Goal: Task Accomplishment & Management: Manage account settings

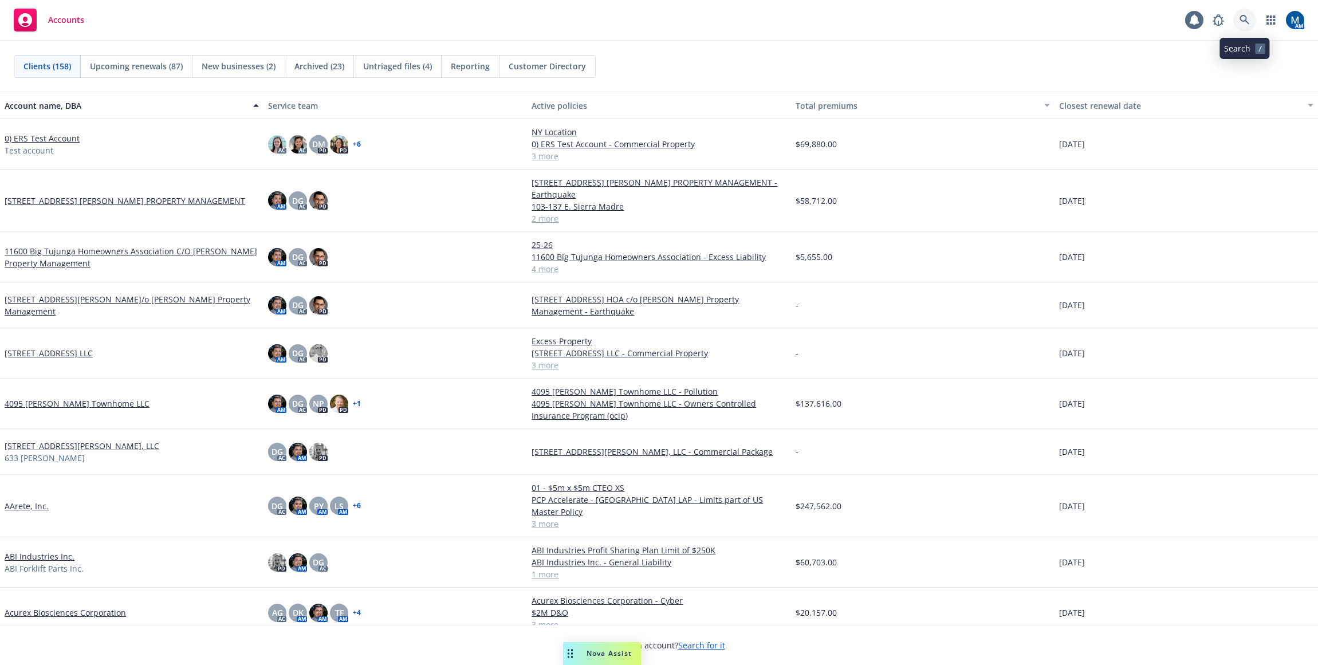
click at [1250, 19] on link at bounding box center [1244, 20] width 23 height 23
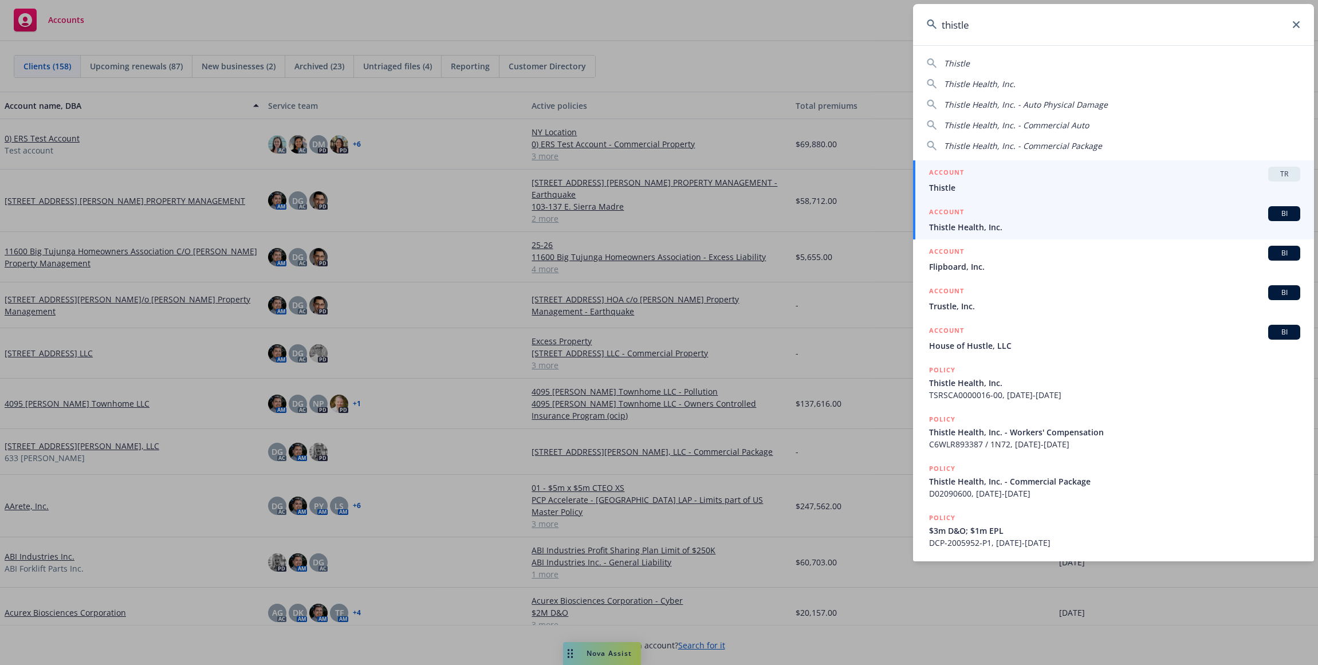
type input "thistle"
click at [1005, 225] on span "Thistle Health, Inc." at bounding box center [1114, 227] width 371 height 12
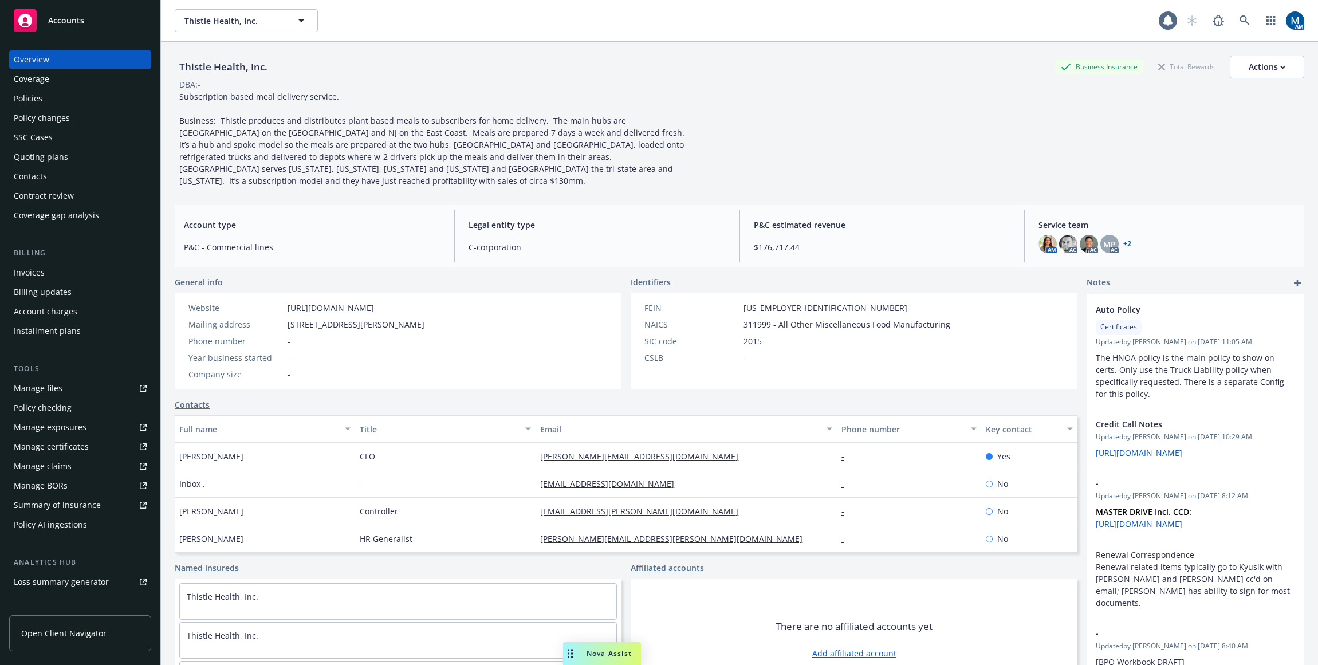
click at [104, 99] on div "Policies" at bounding box center [80, 98] width 133 height 18
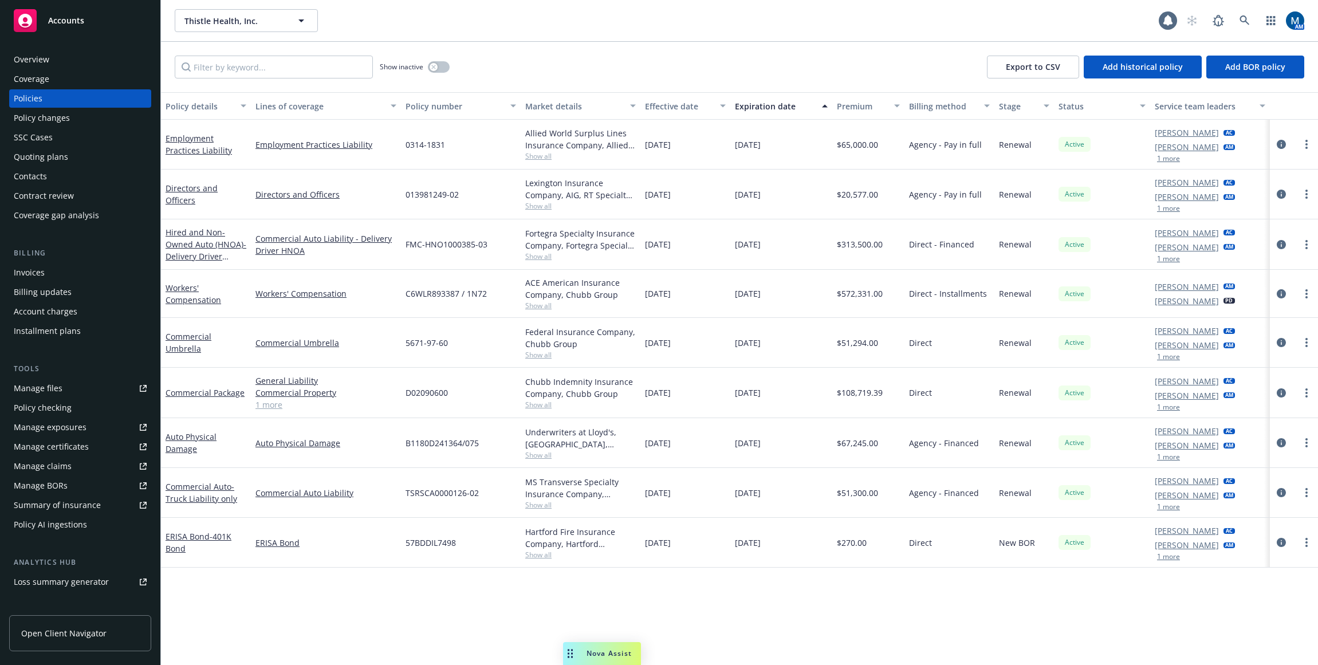
click at [85, 156] on div "Quoting plans" at bounding box center [80, 157] width 133 height 18
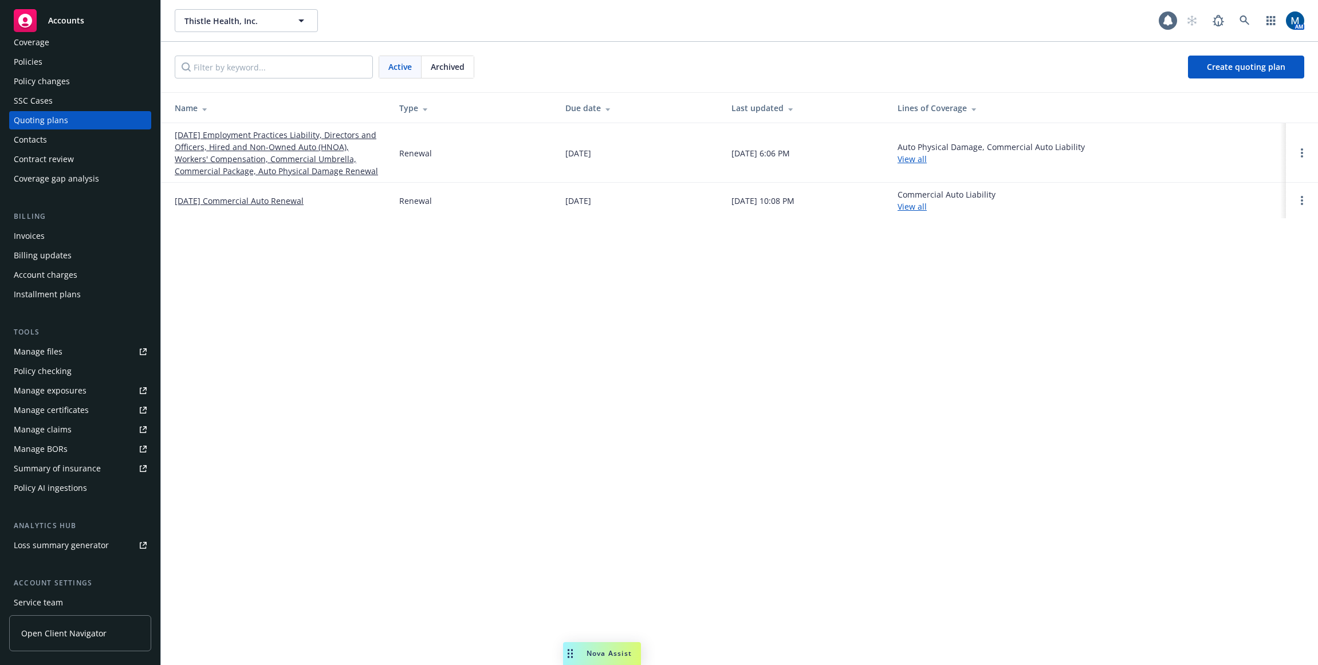
scroll to position [57, 0]
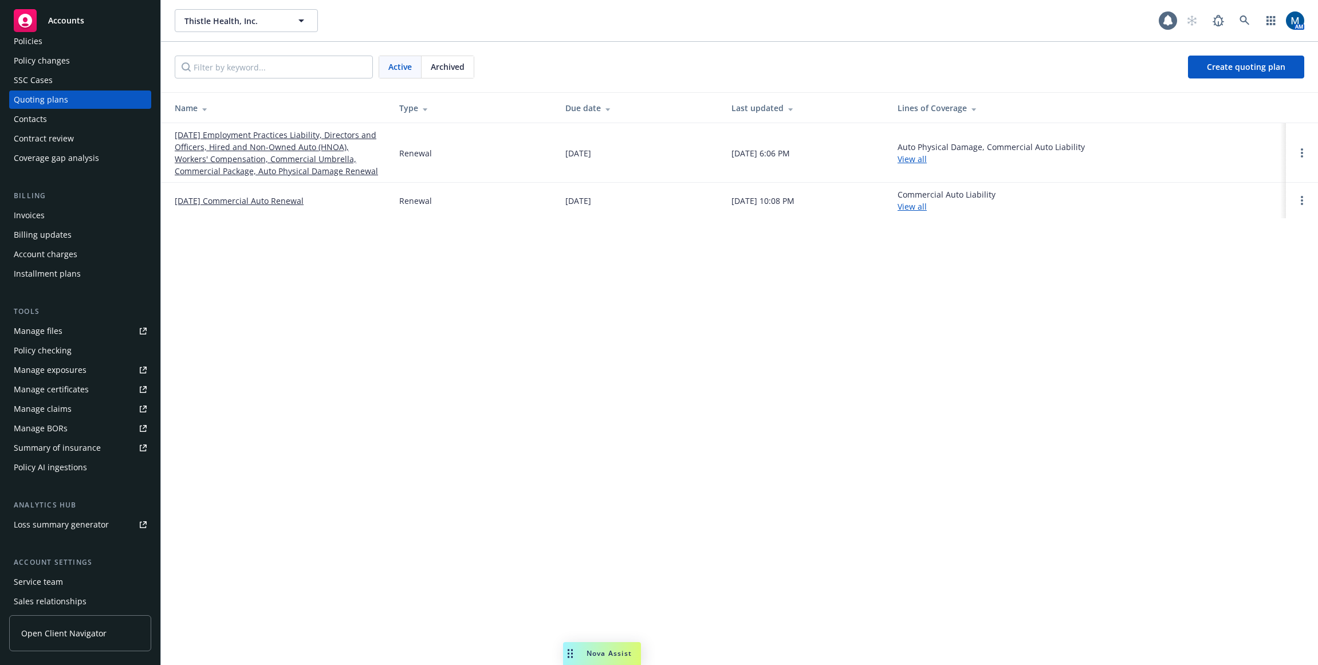
click at [32, 580] on div "Service team" at bounding box center [38, 582] width 49 height 18
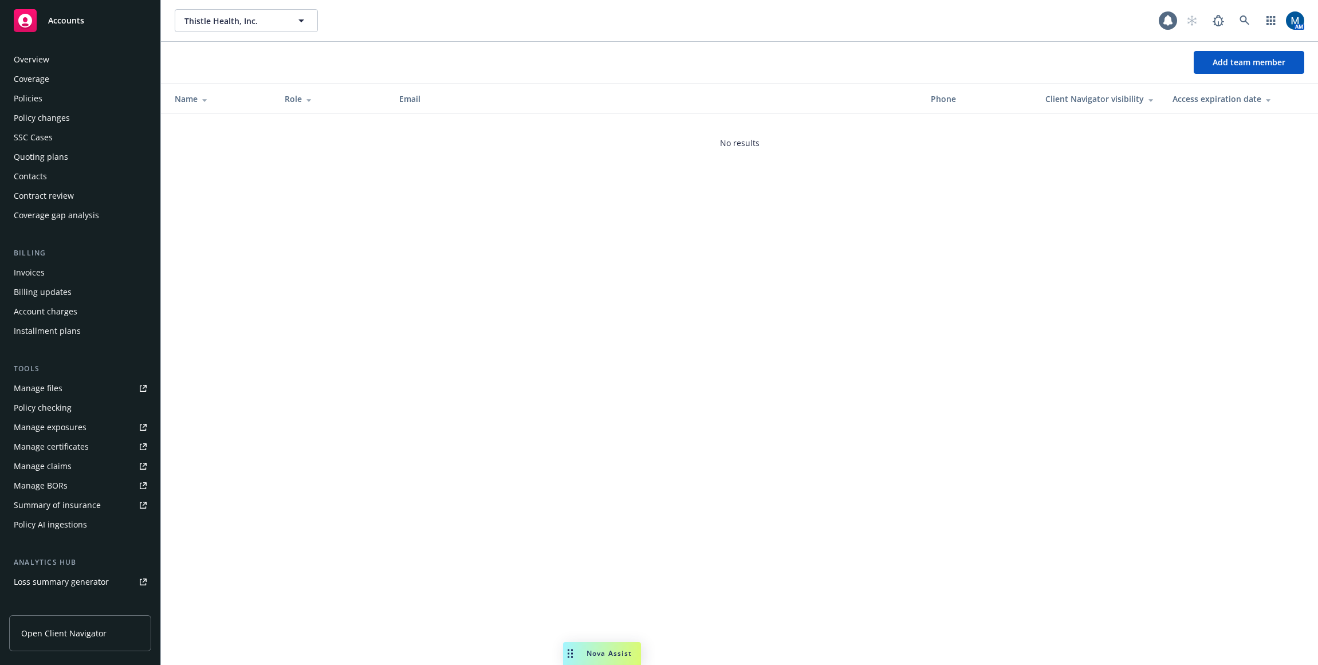
scroll to position [120, 0]
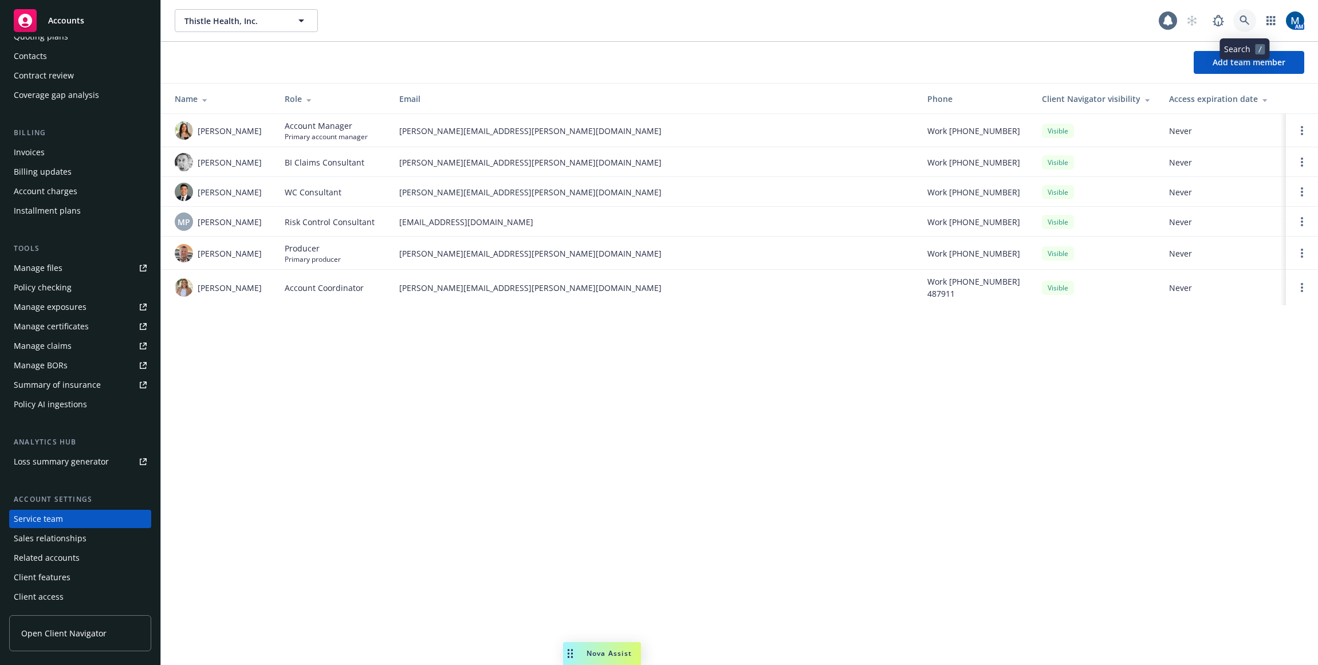
click at [1249, 16] on icon at bounding box center [1244, 20] width 10 height 10
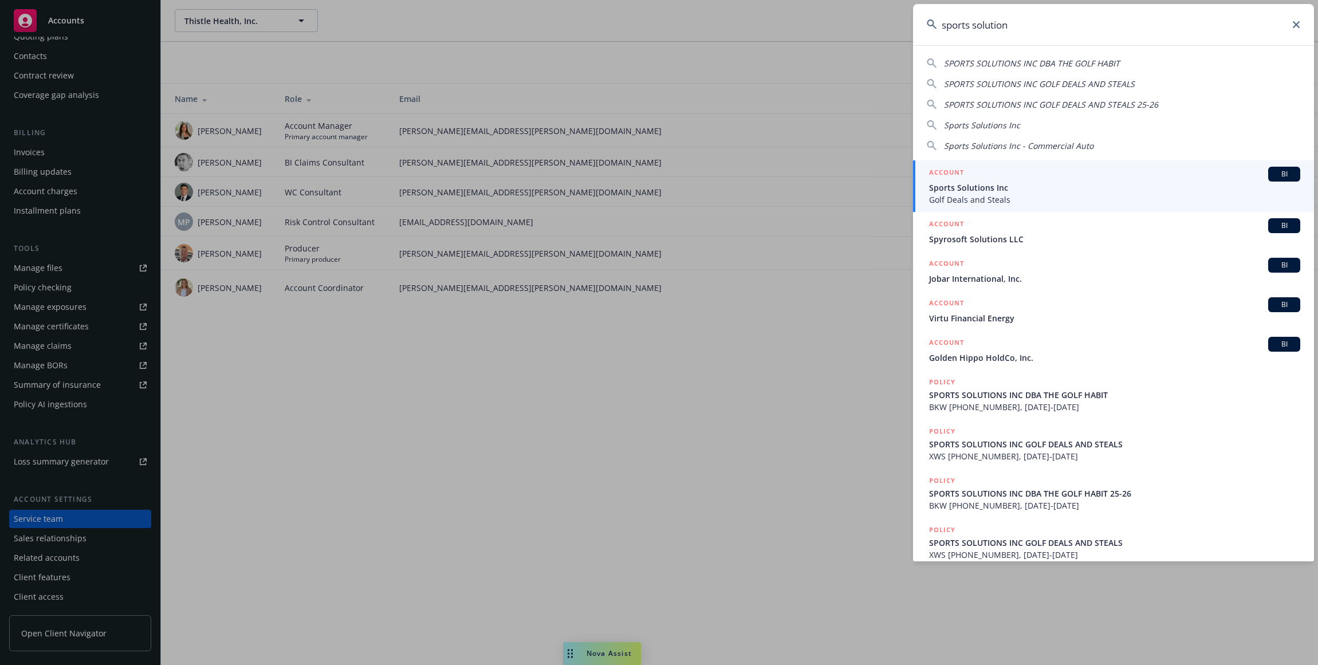
type input "sports solution"
click at [1006, 190] on span "Sports Solutions Inc" at bounding box center [1114, 188] width 371 height 12
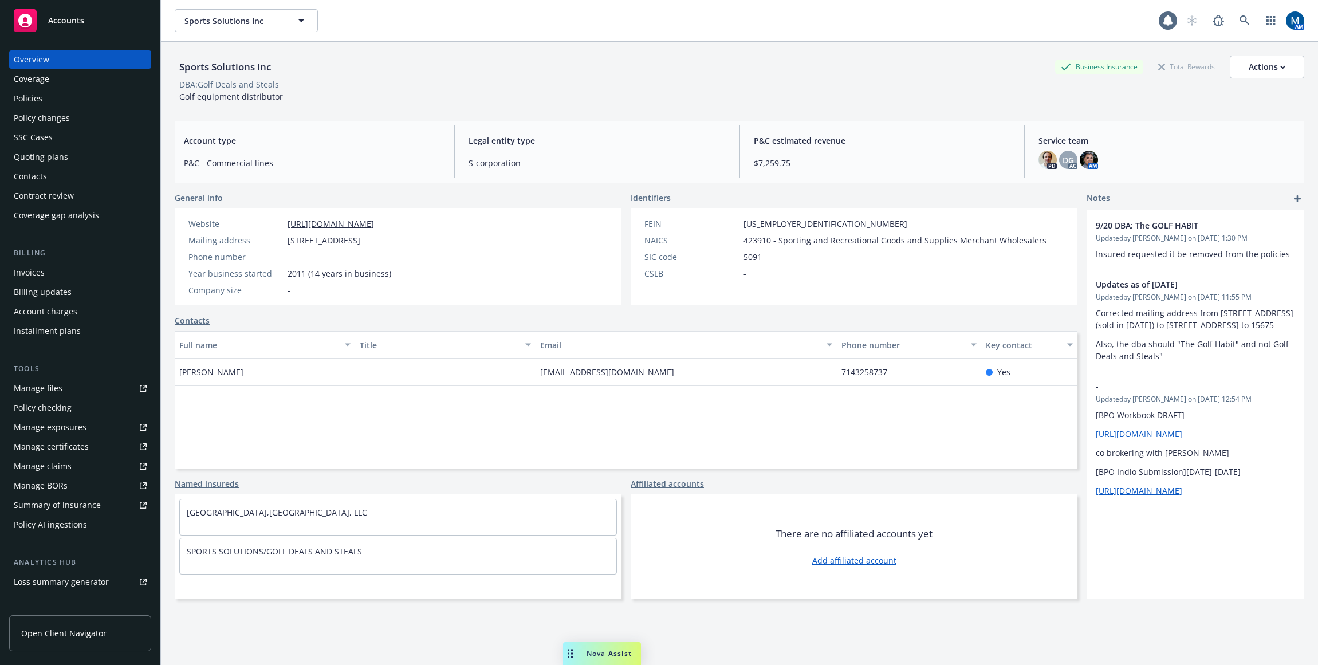
click at [82, 98] on div "Policies" at bounding box center [80, 98] width 133 height 18
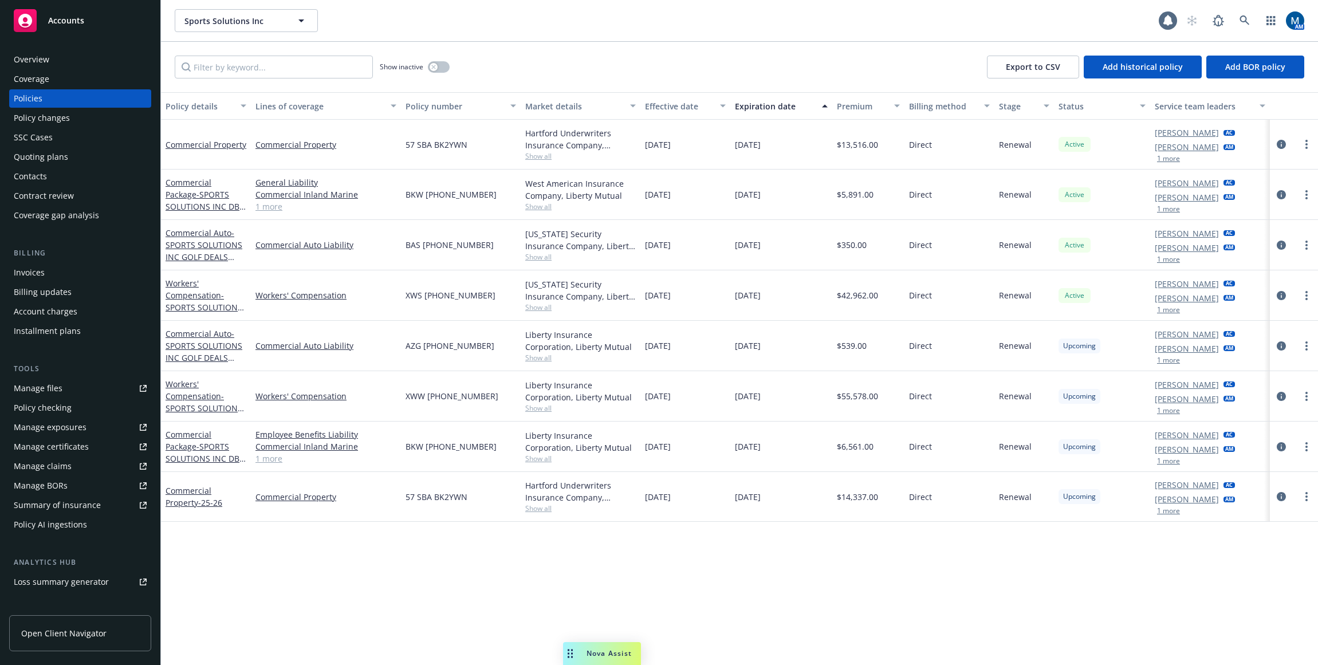
click at [56, 151] on div "Quoting plans" at bounding box center [41, 157] width 54 height 18
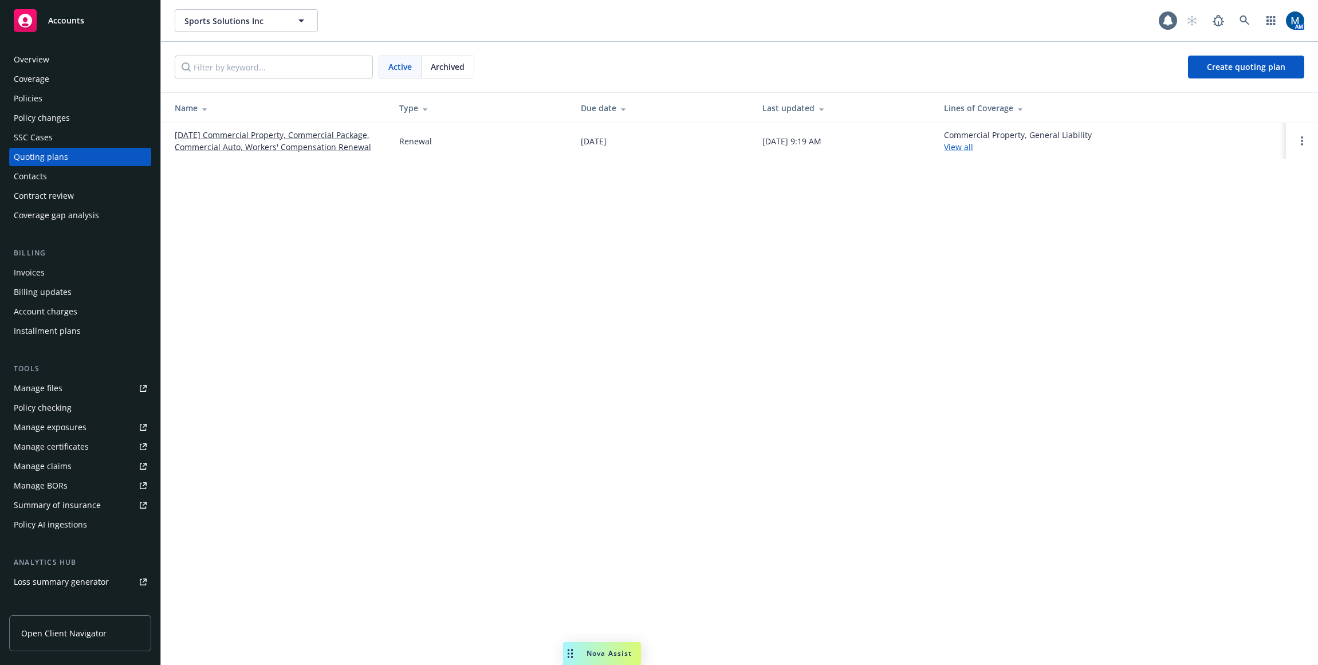
click at [46, 59] on div "Overview" at bounding box center [32, 59] width 36 height 18
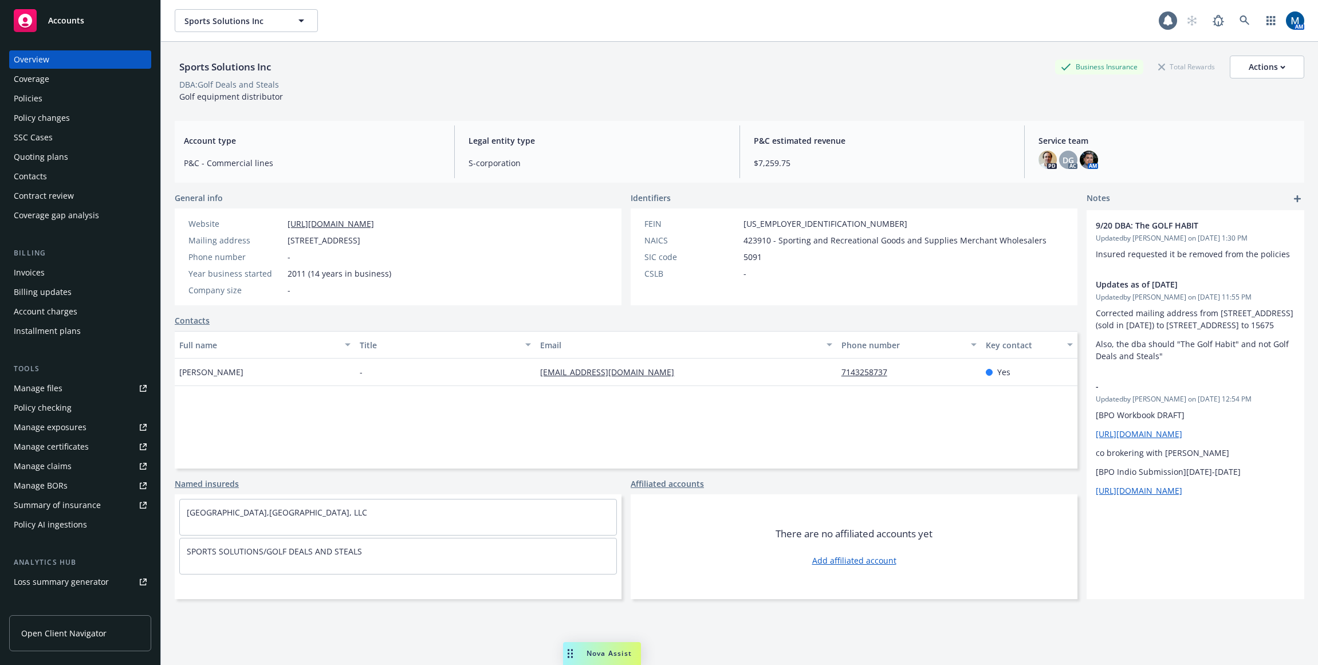
click at [55, 99] on div "Policies" at bounding box center [80, 98] width 133 height 18
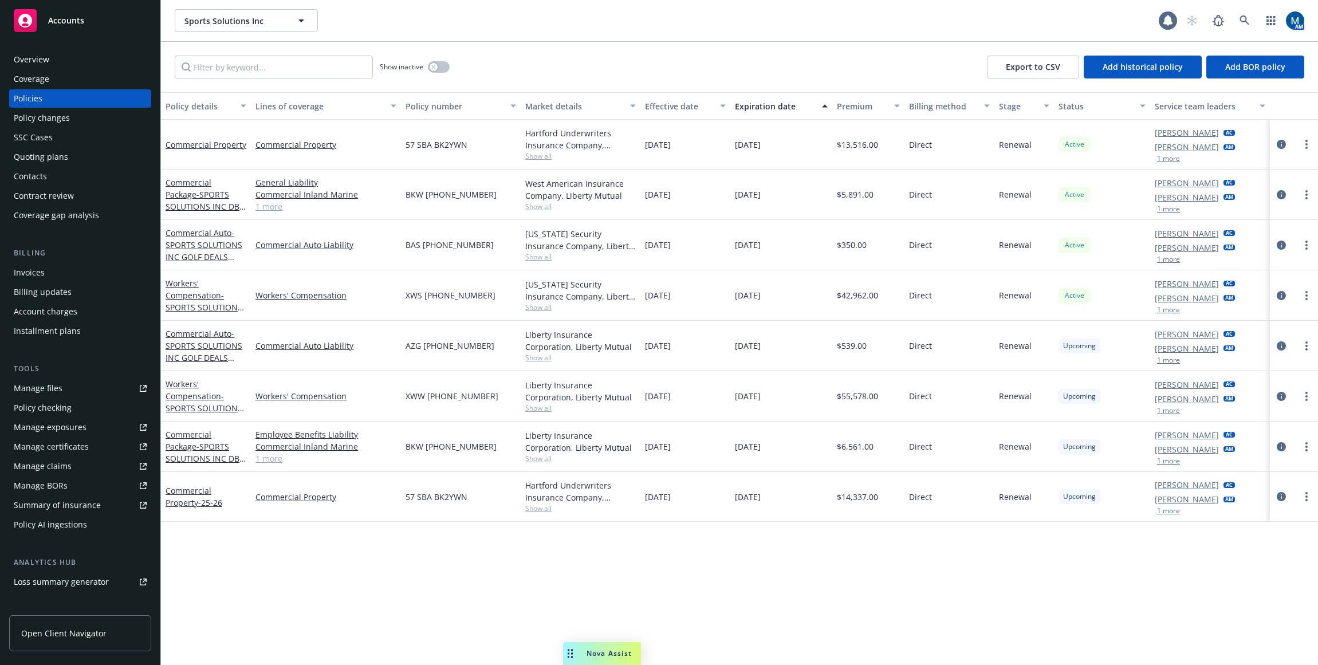
click at [84, 13] on div "Accounts" at bounding box center [80, 20] width 133 height 23
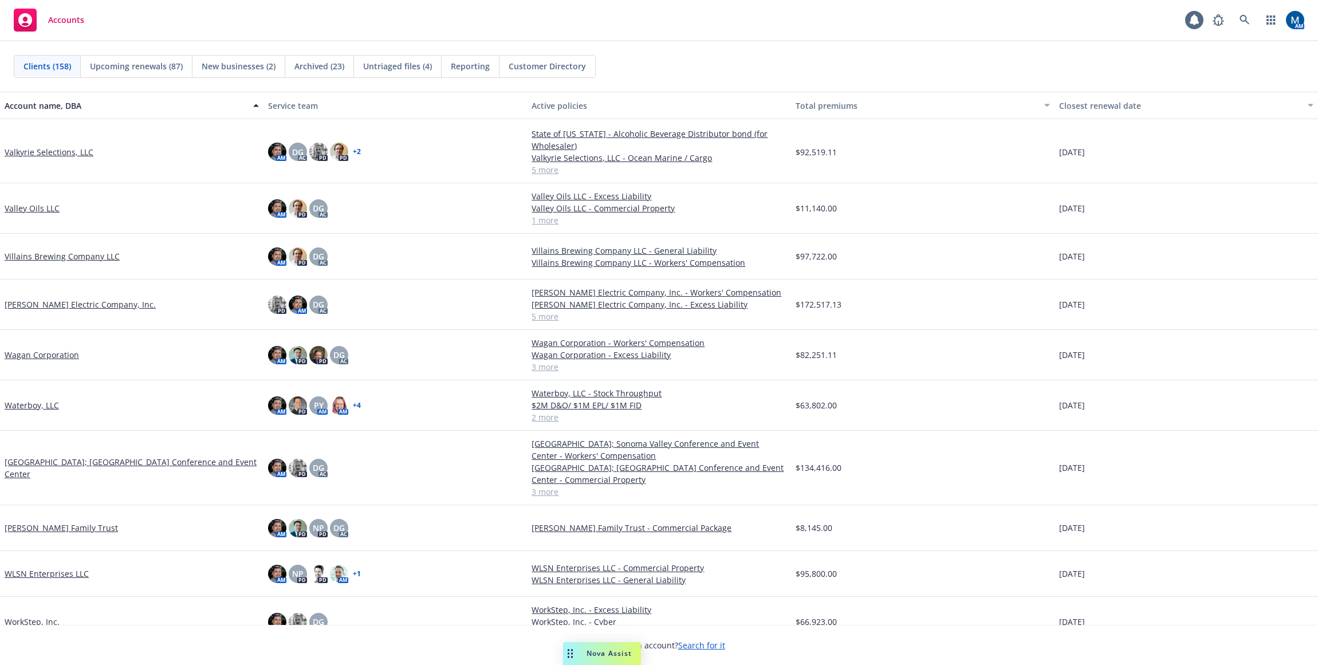
scroll to position [6806, 0]
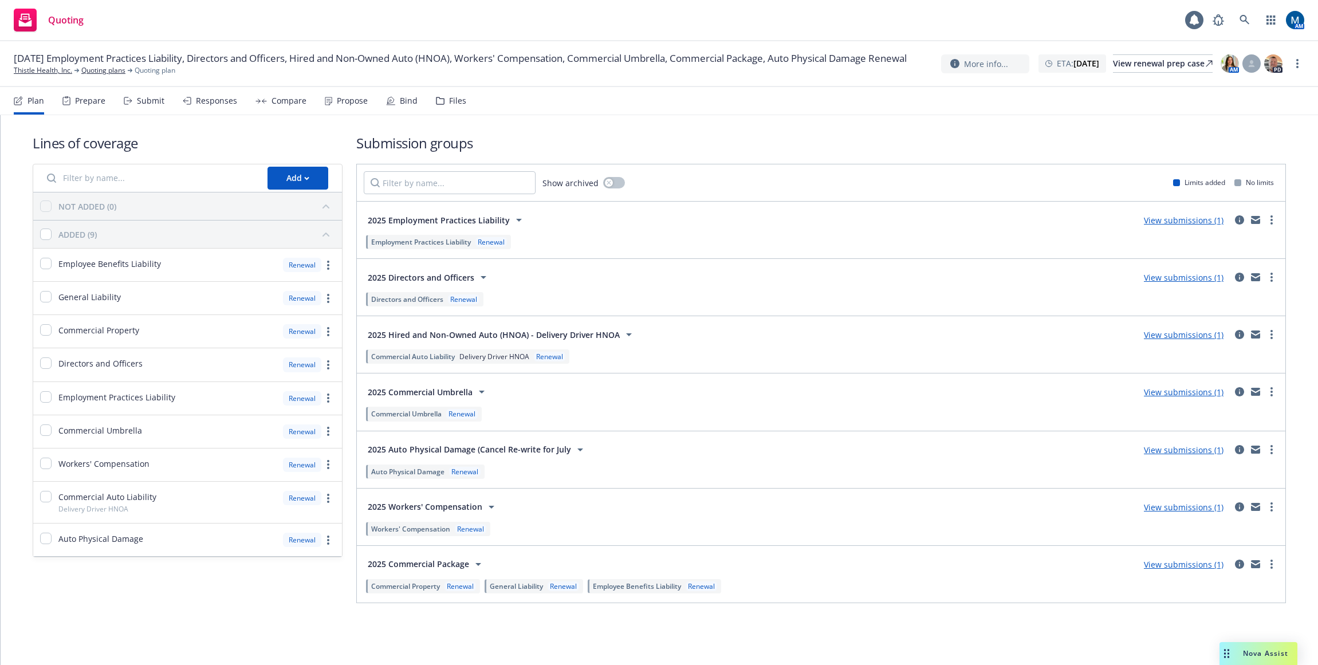
click at [608, 90] on nav "Plan Prepare Submit Responses Compare Propose Bind Files" at bounding box center [659, 100] width 1290 height 27
click at [1253, 449] on icon "mail" at bounding box center [1255, 450] width 9 height 8
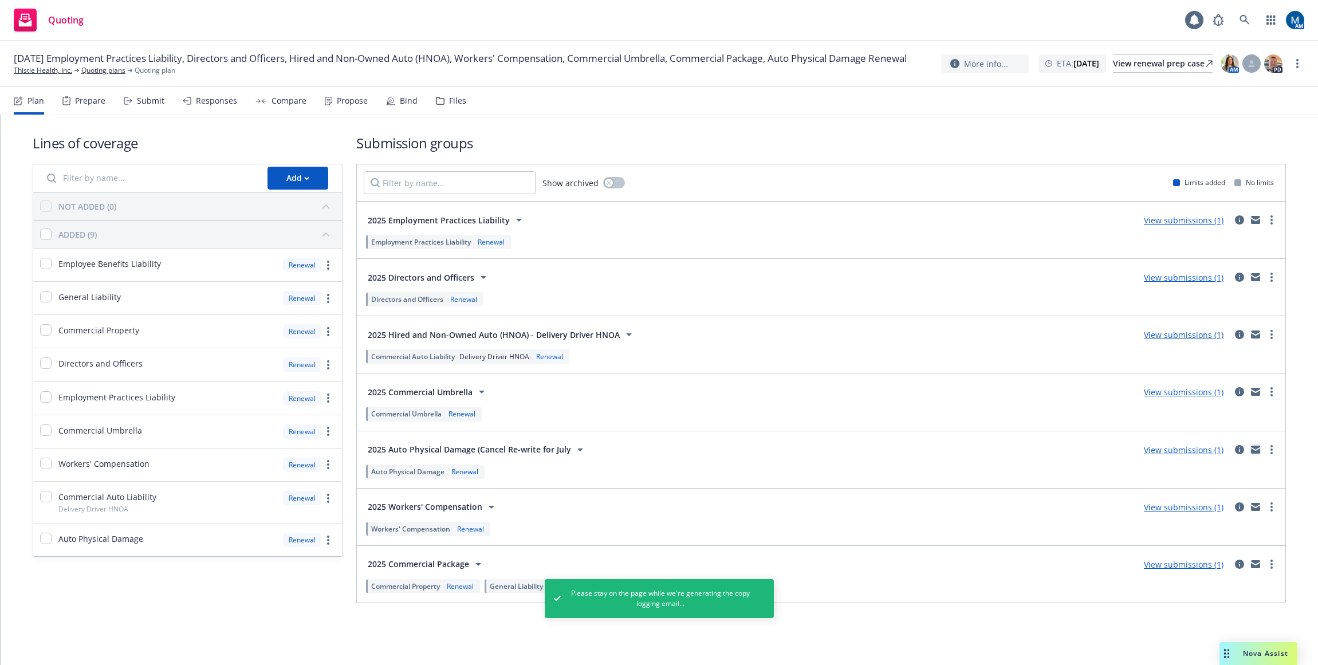
click at [1254, 449] on icon "mail" at bounding box center [1255, 450] width 9 height 8
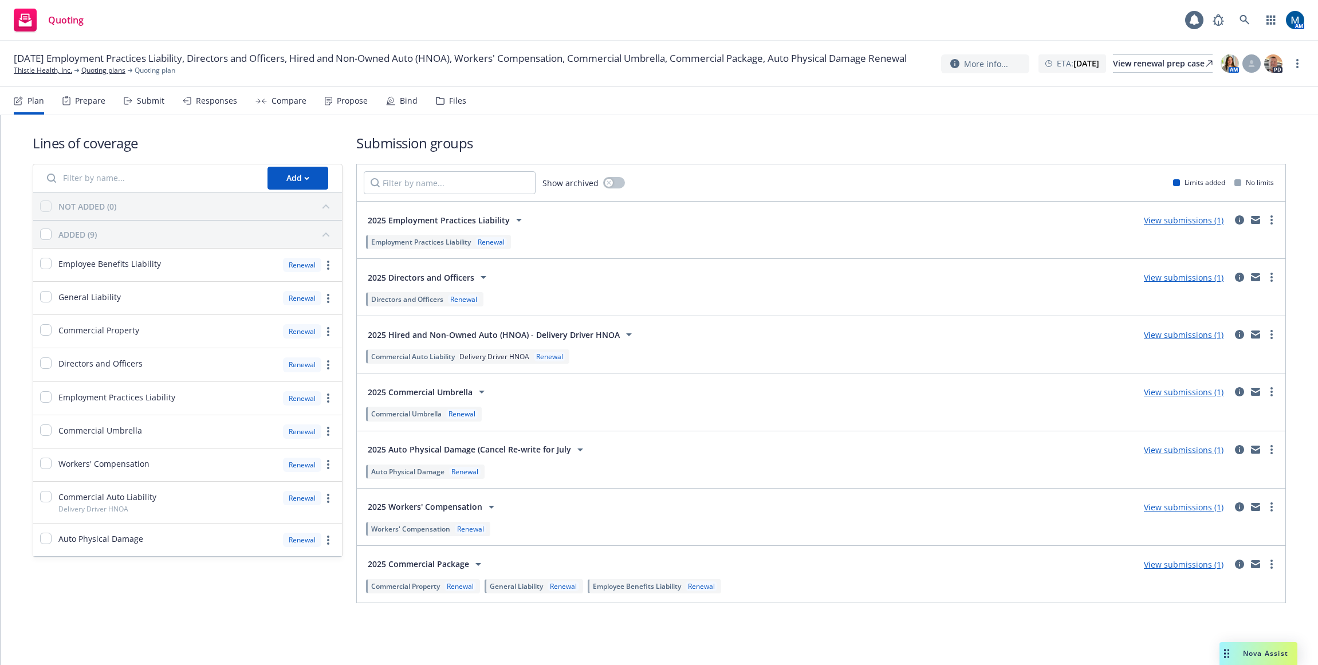
click at [714, 99] on nav "Plan Prepare Submit Responses Compare Propose Bind Files" at bounding box center [659, 100] width 1290 height 27
click at [507, 643] on div "Lines of coverage Add NOT ADDED (0) ADDED (9) Employee Benefits Liability Renew…" at bounding box center [659, 384] width 1317 height 538
click at [1254, 333] on icon "mail" at bounding box center [1255, 332] width 9 height 4
click at [1255, 334] on icon "mail" at bounding box center [1255, 332] width 9 height 4
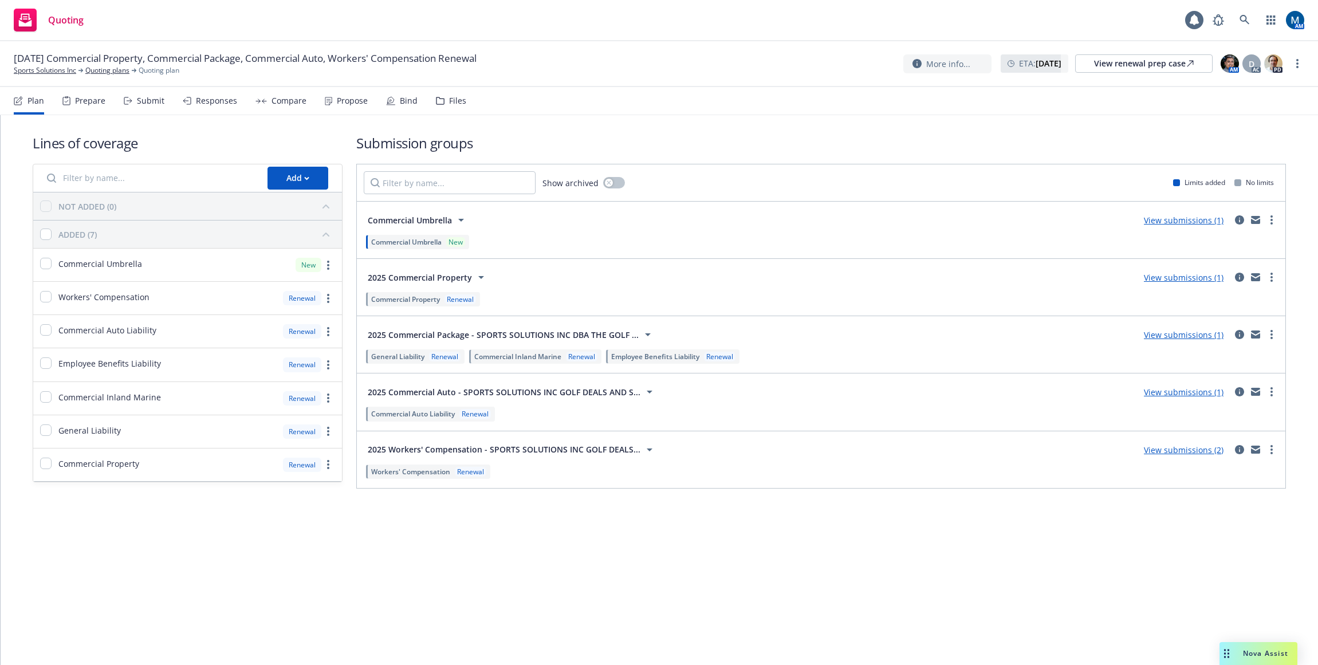
click at [348, 104] on div "Propose" at bounding box center [352, 100] width 31 height 9
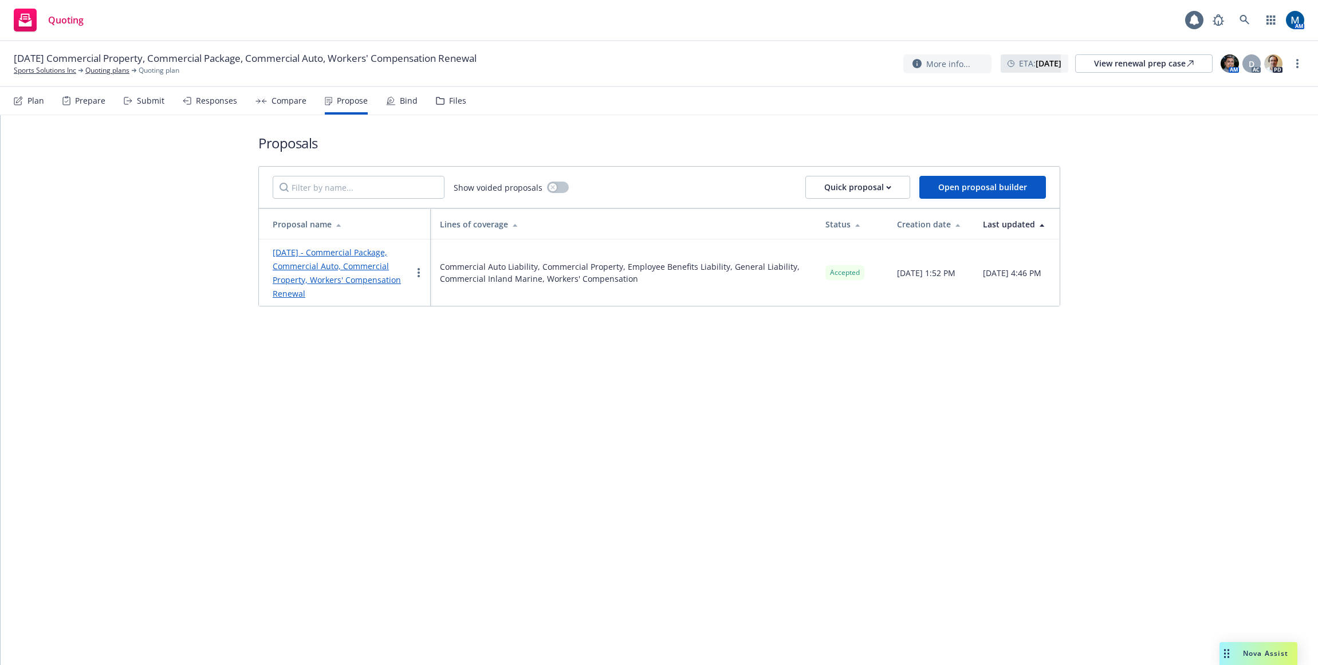
click at [367, 279] on link "[DATE] - Commercial Package, Commercial Auto, Commercial Property, Workers' Com…" at bounding box center [337, 273] width 128 height 52
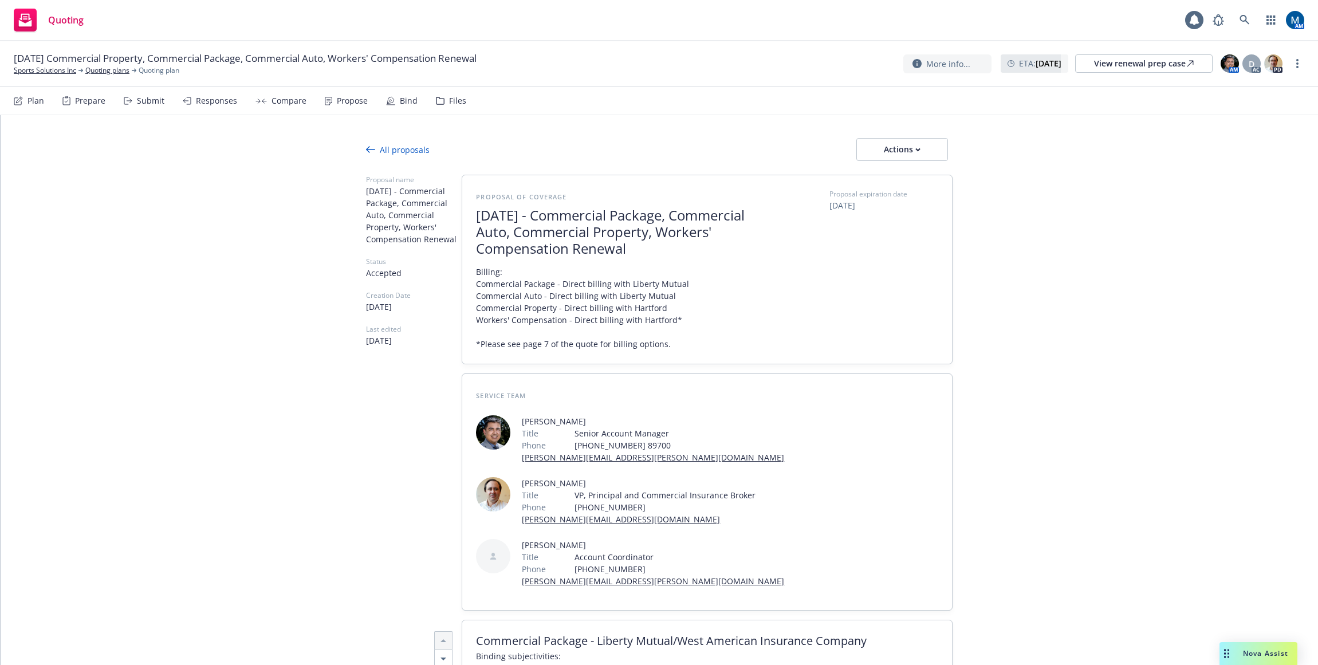
click at [405, 101] on div "Bind" at bounding box center [409, 100] width 18 height 9
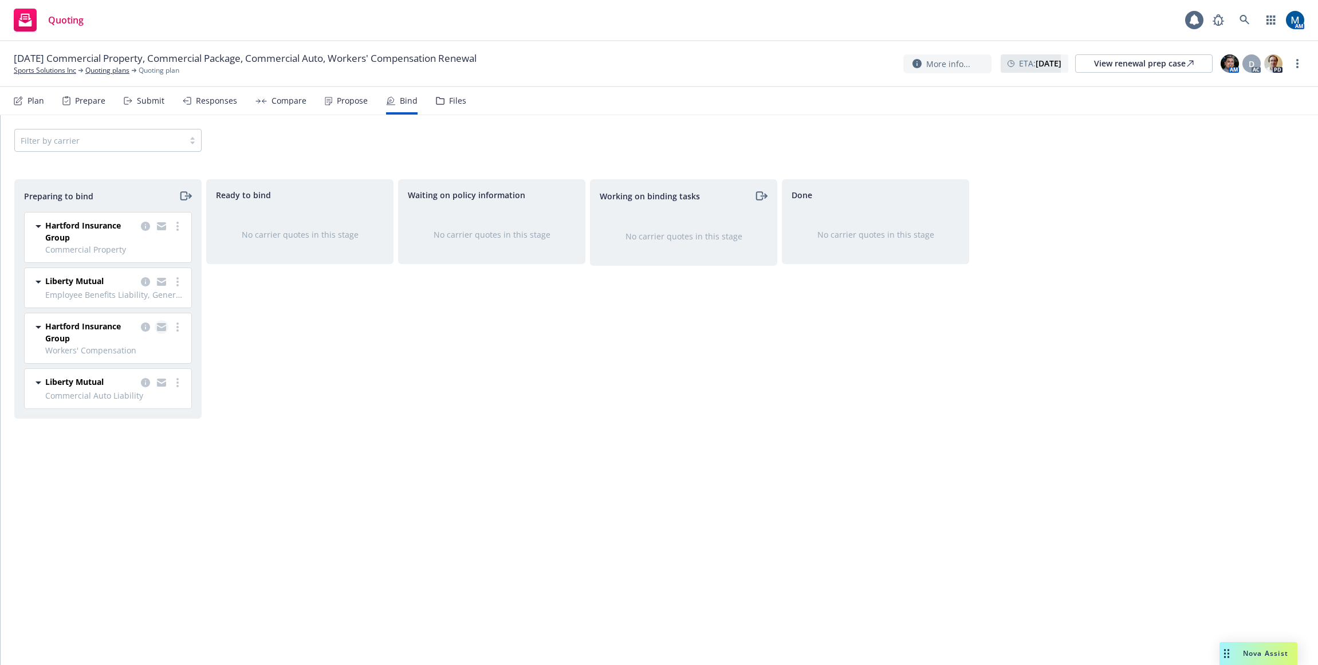
click at [165, 324] on icon "copy logging email" at bounding box center [161, 325] width 9 height 4
click at [163, 327] on icon "copy logging email" at bounding box center [161, 327] width 9 height 8
click at [510, 474] on div "Waiting on policy information No carrier quotes in this stage" at bounding box center [491, 410] width 187 height 462
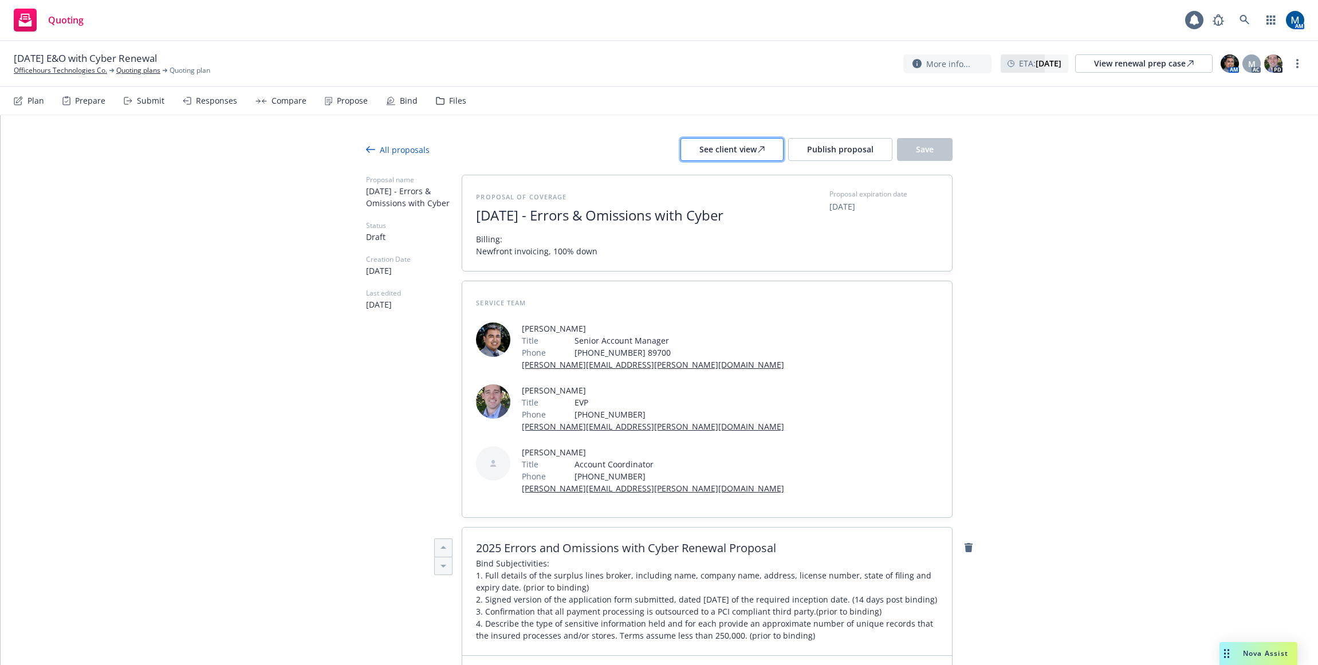
click at [703, 150] on div "See client view" at bounding box center [731, 150] width 65 height 22
type textarea "x"
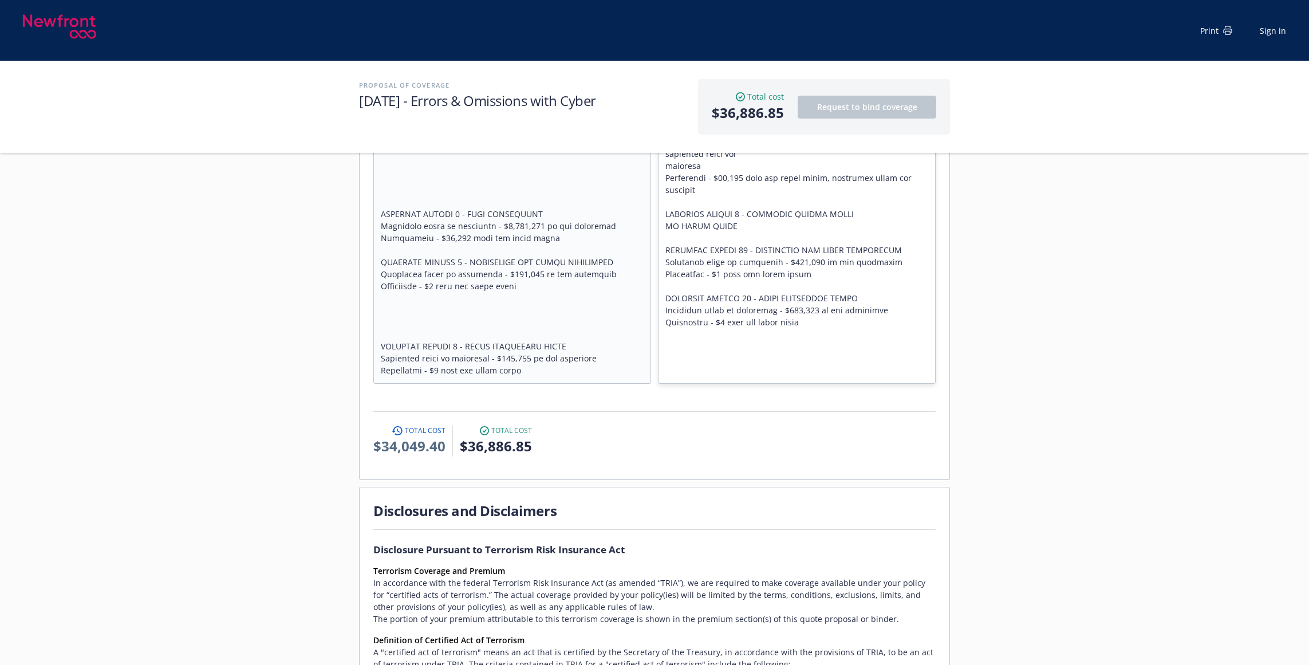
scroll to position [4295, 0]
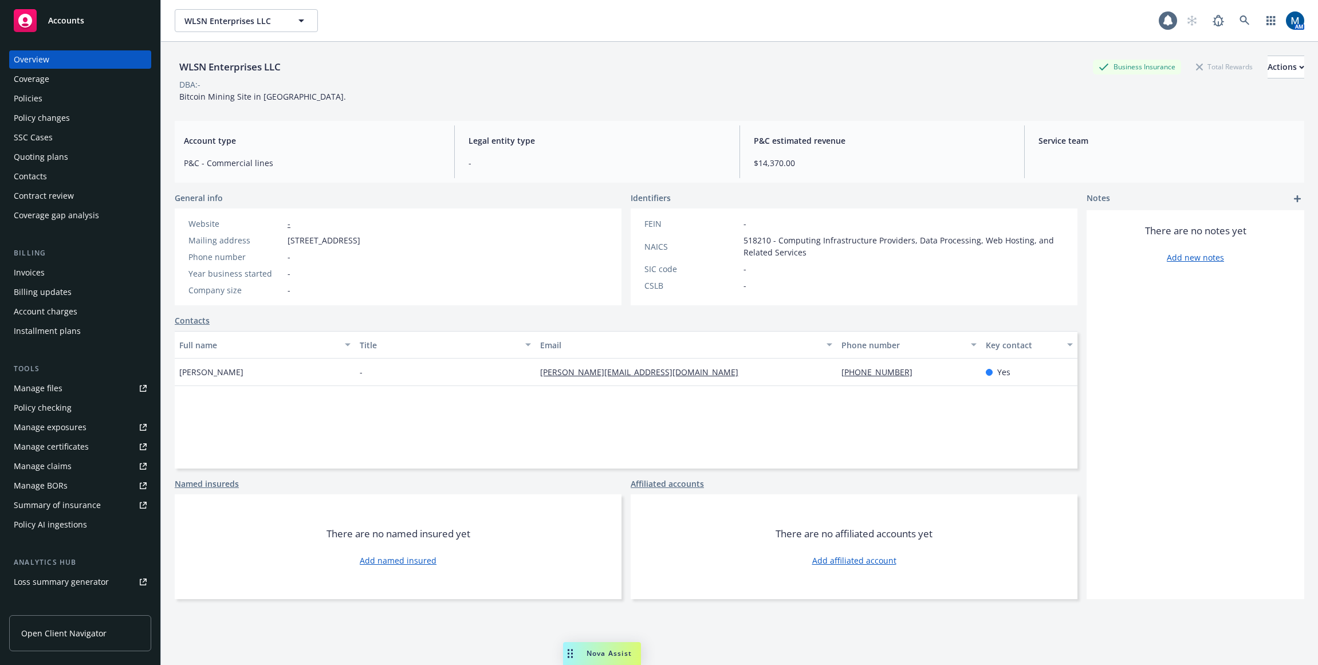
drag, startPoint x: 0, startPoint y: 0, endPoint x: 80, endPoint y: 99, distance: 127.1
click at [80, 99] on div "Policies" at bounding box center [80, 98] width 133 height 18
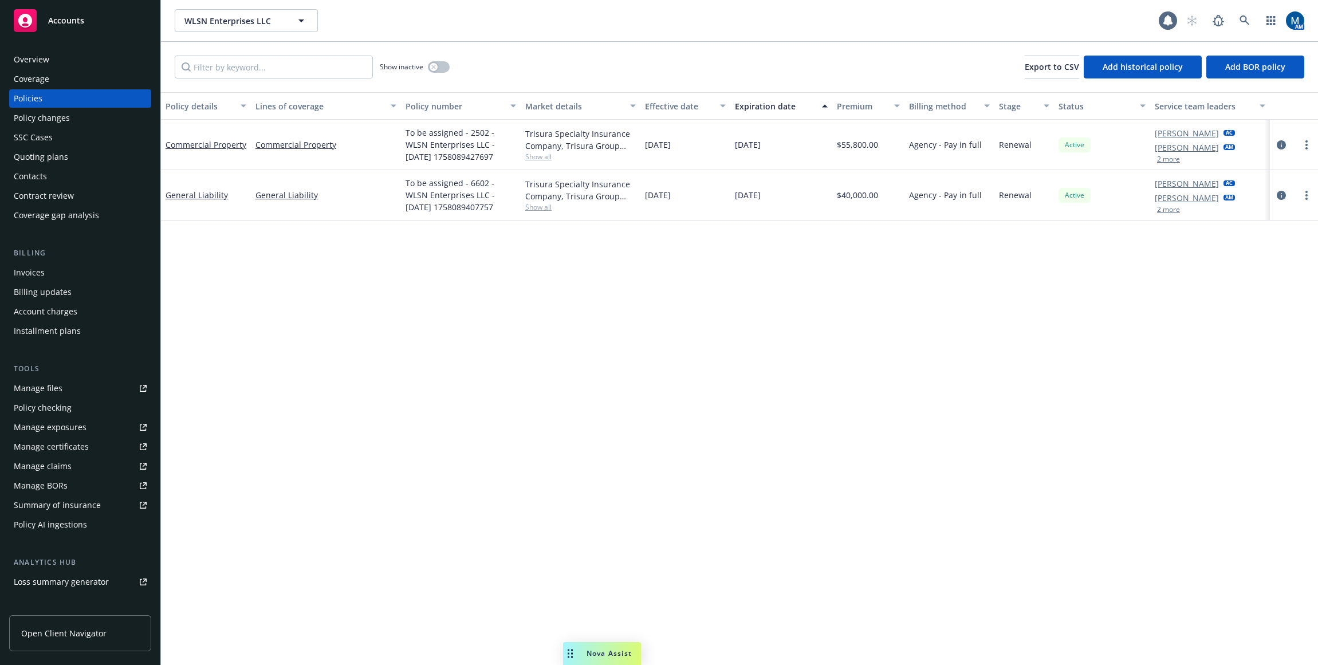
click at [1171, 161] on button "2 more" at bounding box center [1168, 159] width 23 height 7
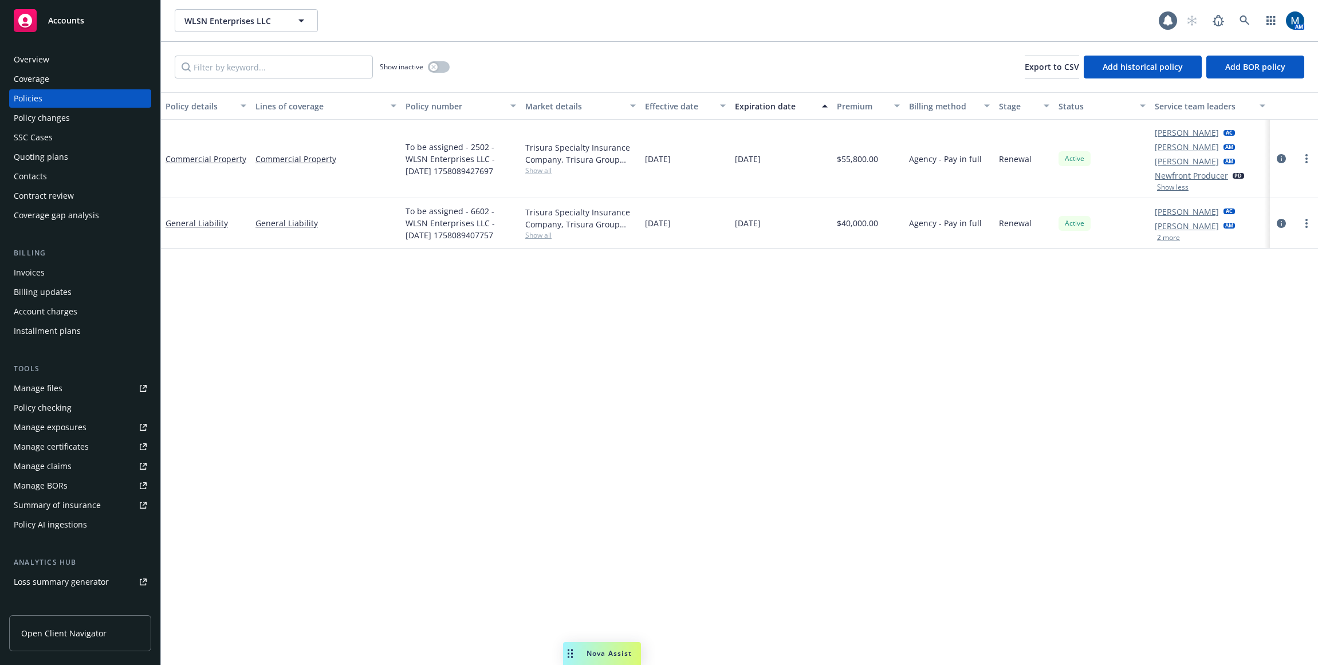
click at [1167, 238] on button "2 more" at bounding box center [1168, 237] width 23 height 7
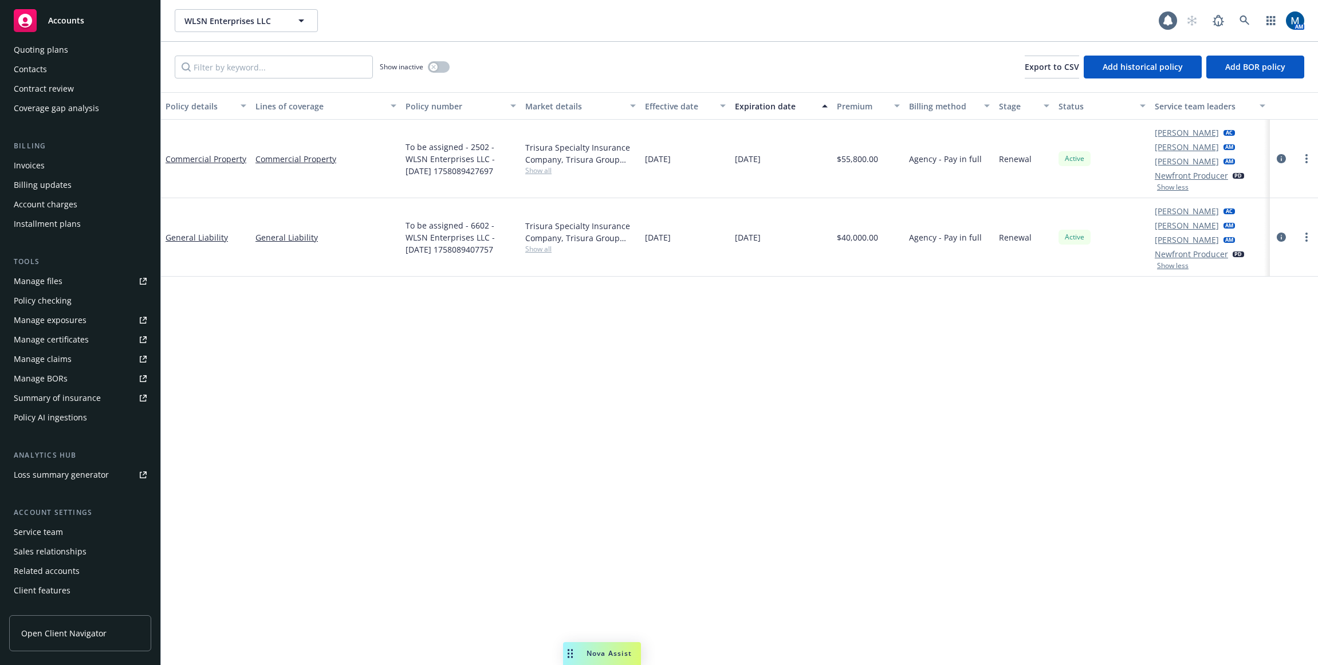
scroll to position [115, 0]
click at [63, 525] on div "Service team" at bounding box center [80, 524] width 133 height 18
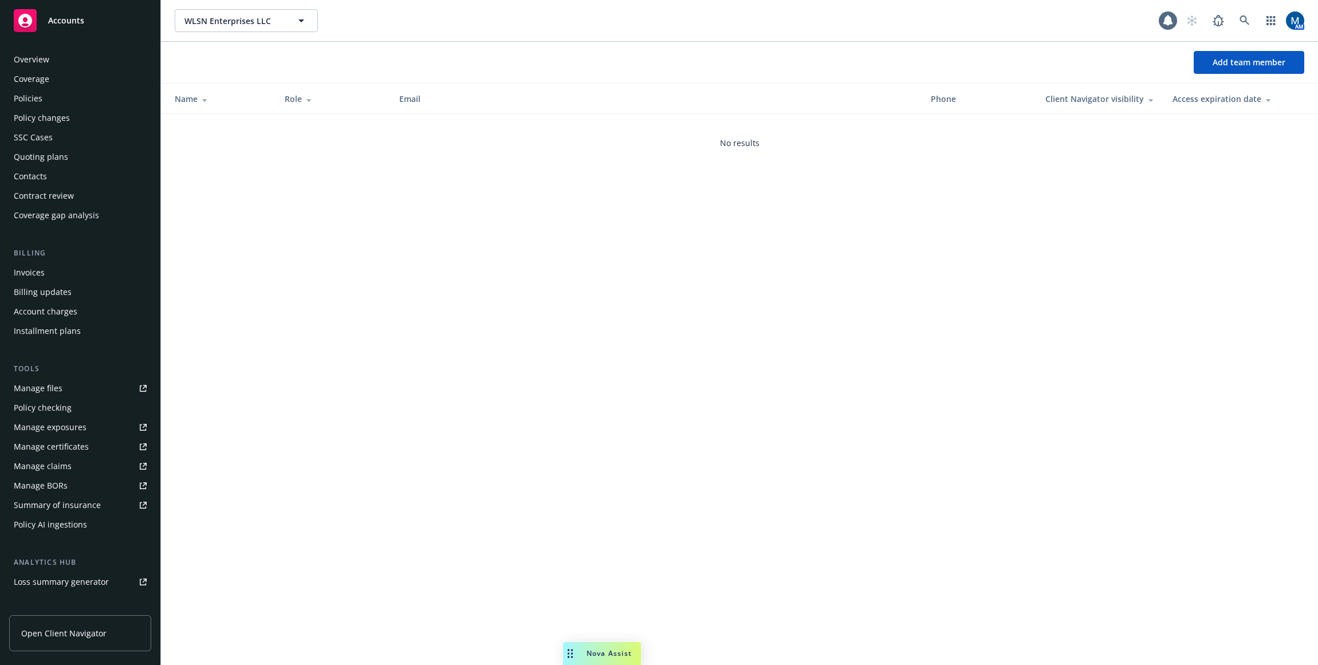
scroll to position [120, 0]
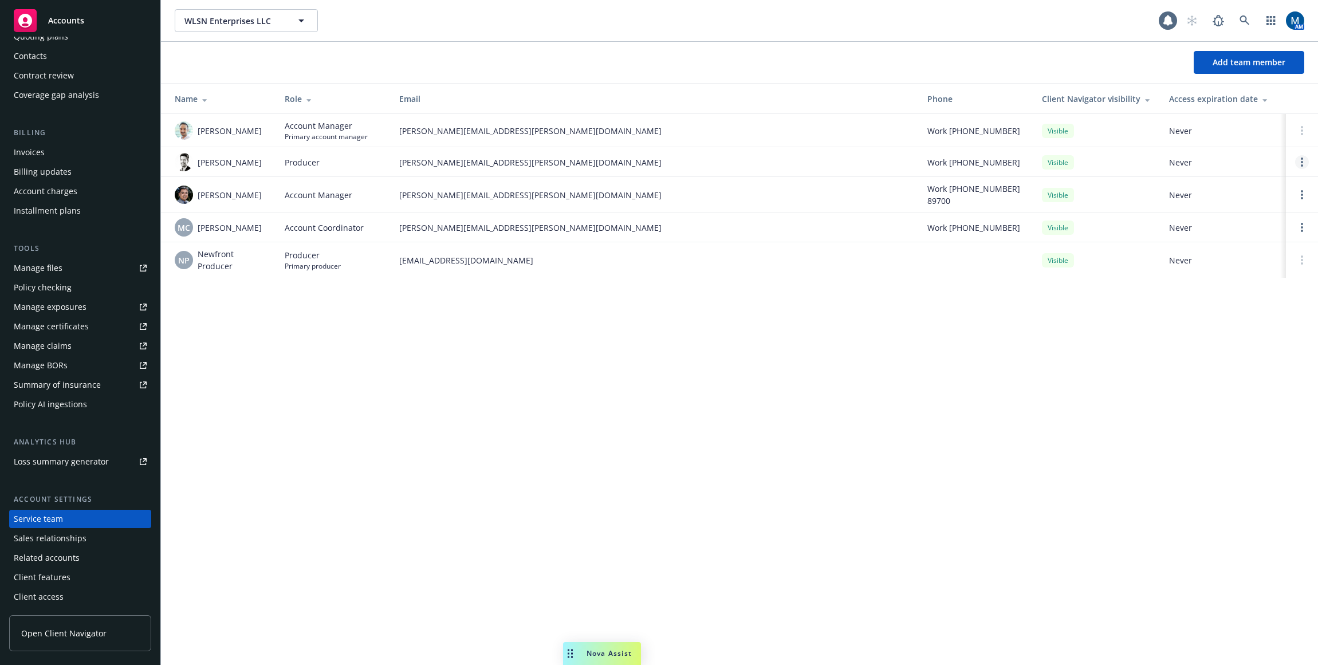
click at [1301, 162] on circle "Open options" at bounding box center [1302, 162] width 2 height 2
click at [1255, 128] on span "Remove producer" at bounding box center [1207, 129] width 96 height 11
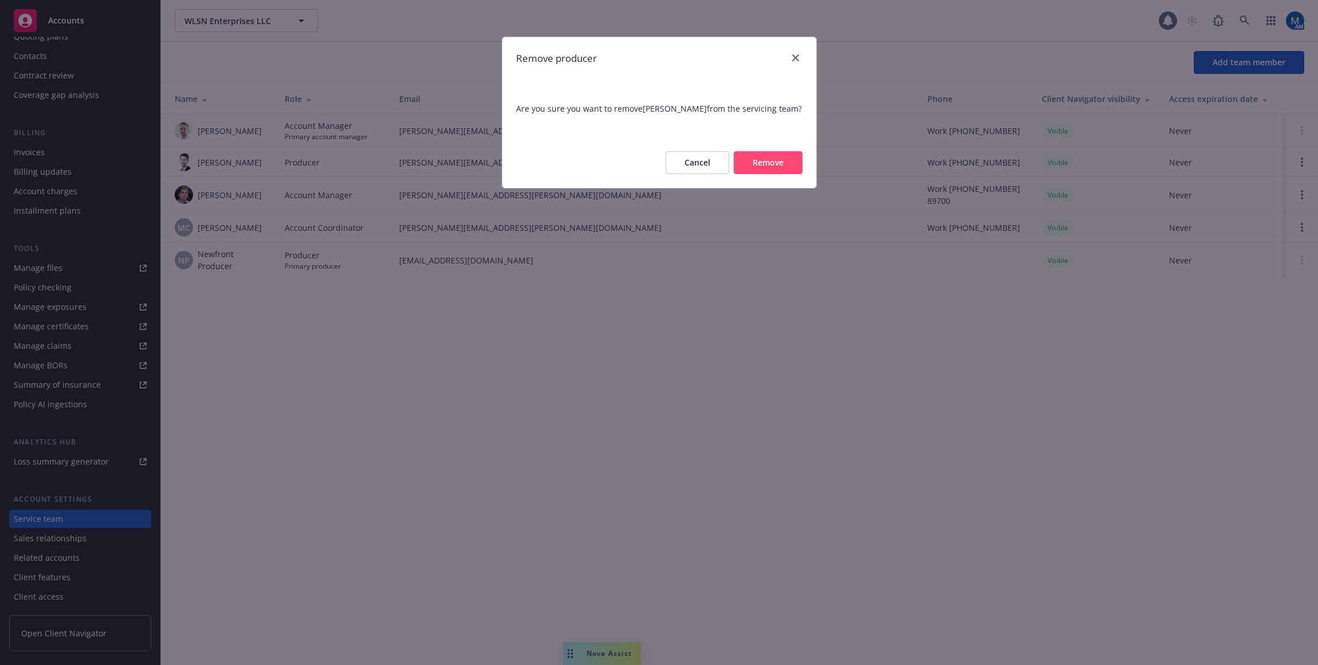
click at [776, 161] on button "Remove" at bounding box center [768, 162] width 69 height 23
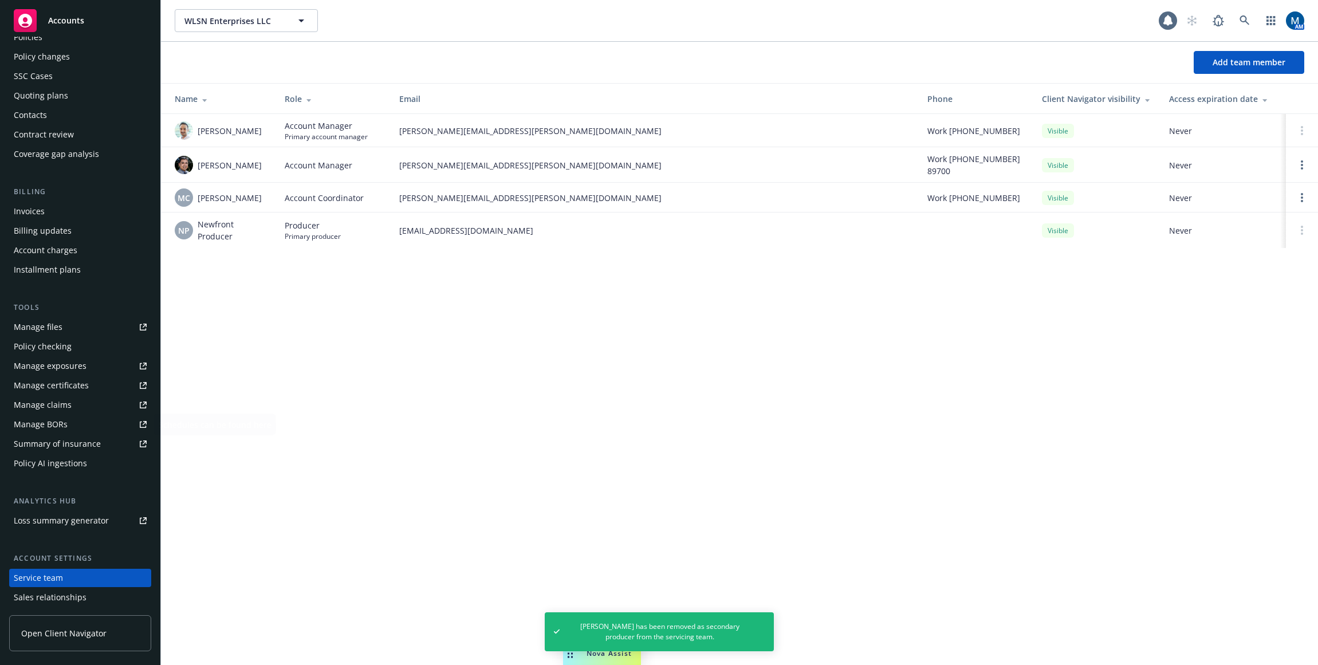
scroll to position [0, 0]
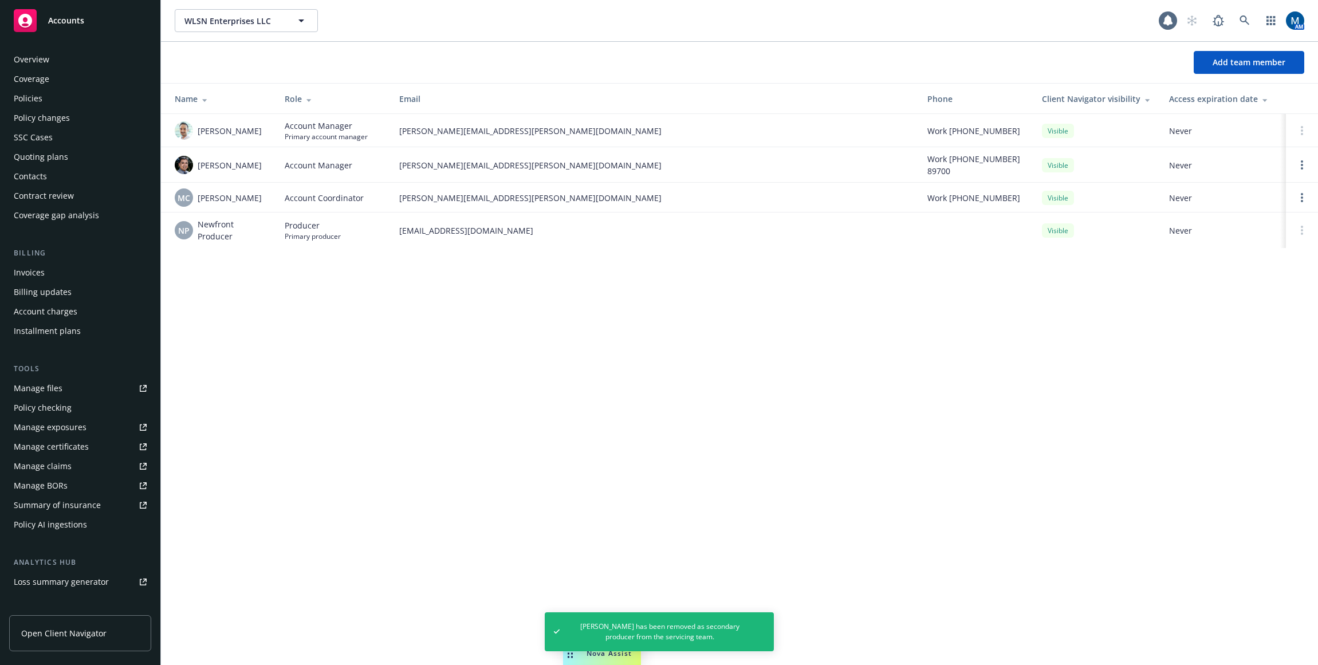
click at [68, 101] on div "Policies" at bounding box center [80, 98] width 133 height 18
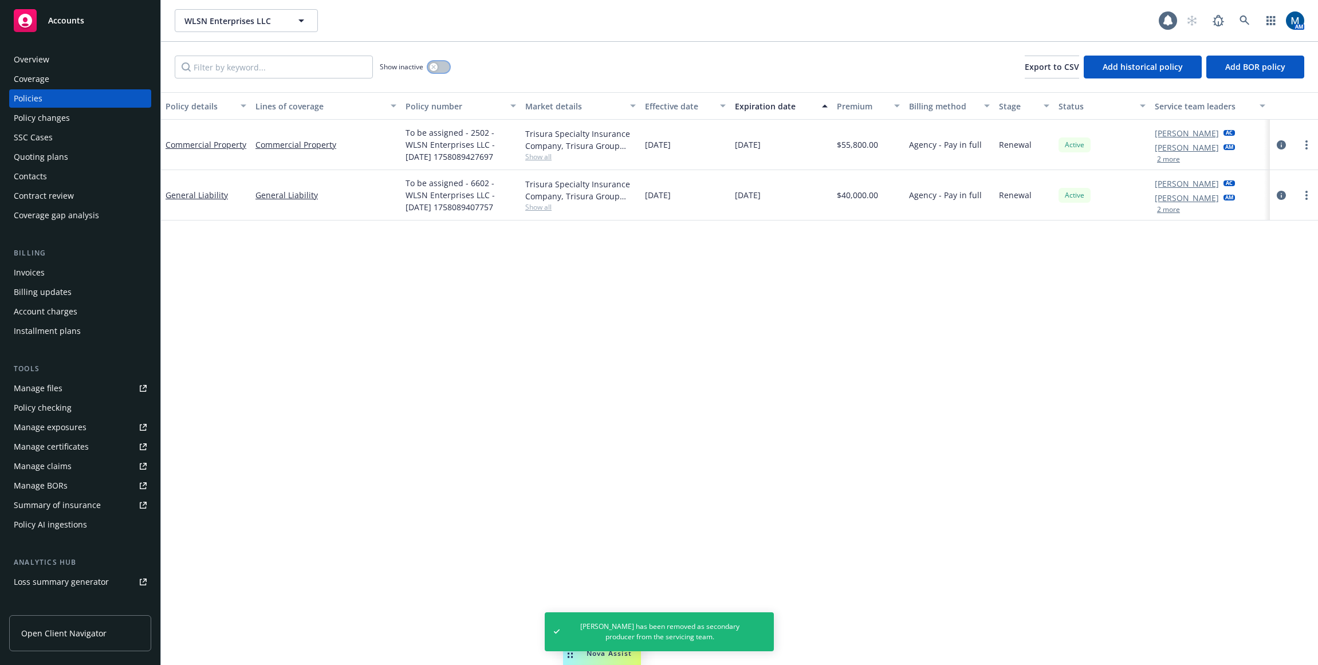
click at [431, 66] on icon "button" at bounding box center [433, 67] width 5 height 5
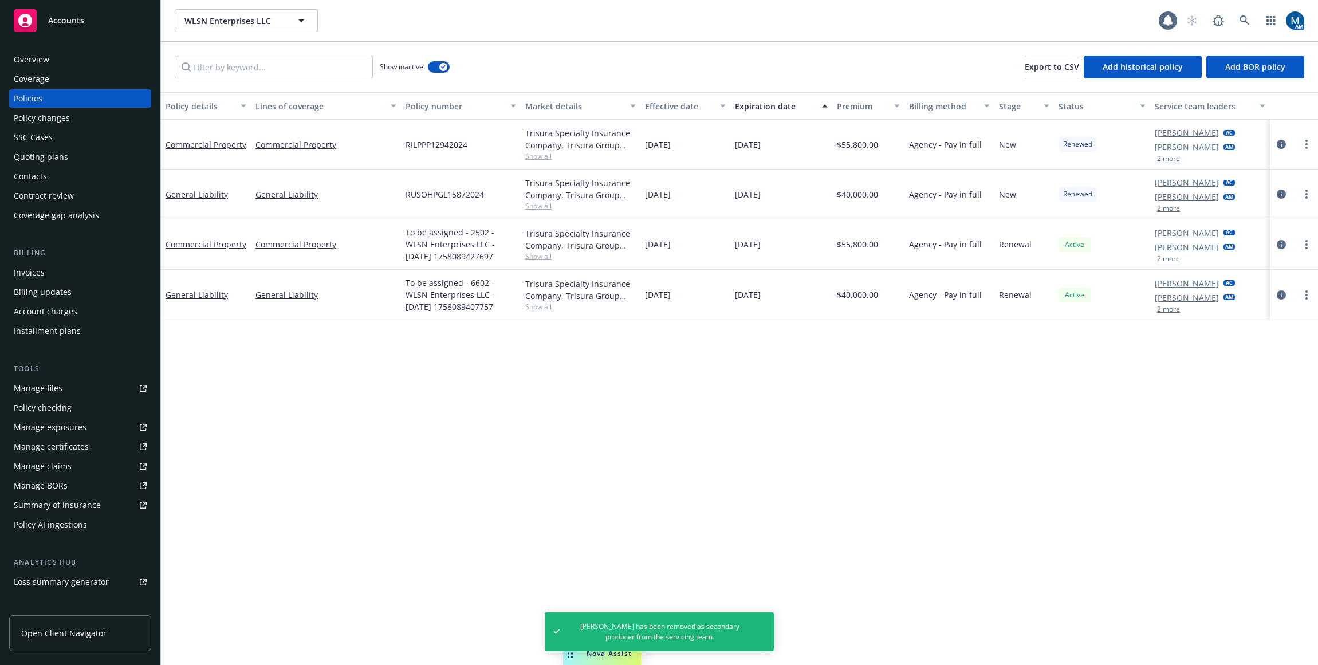
click at [1170, 160] on button "2 more" at bounding box center [1168, 158] width 23 height 7
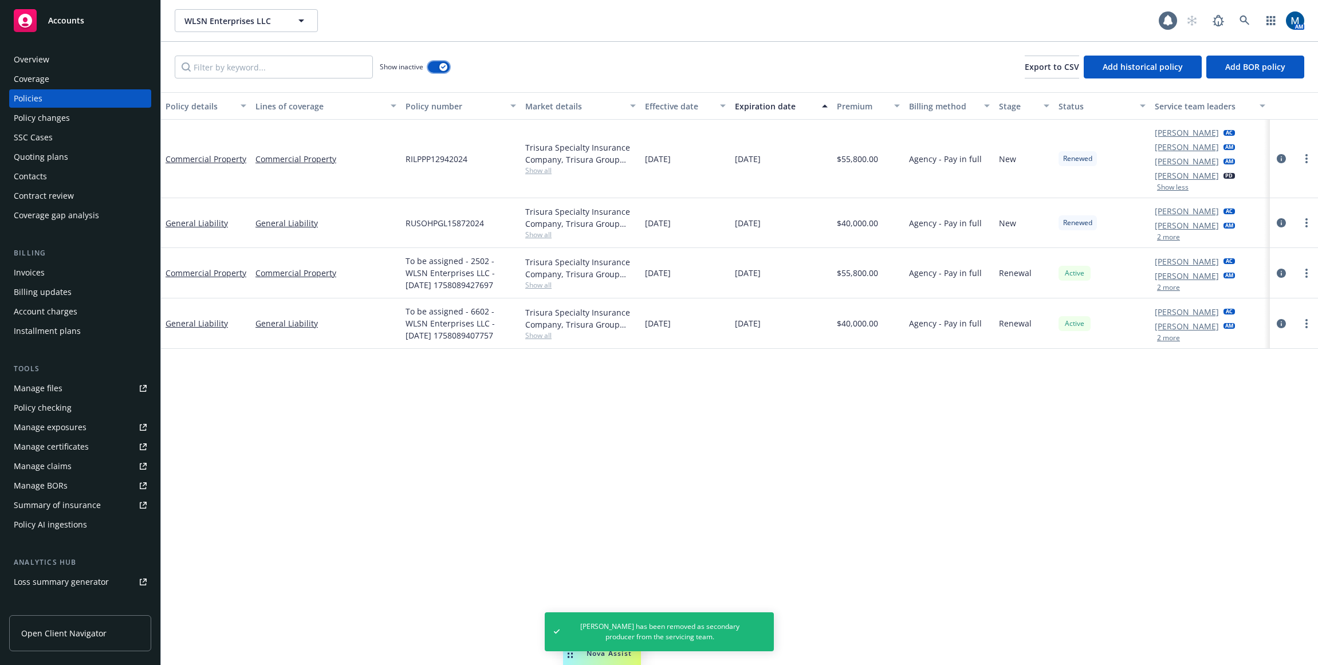
click at [448, 67] on button "button" at bounding box center [439, 66] width 22 height 11
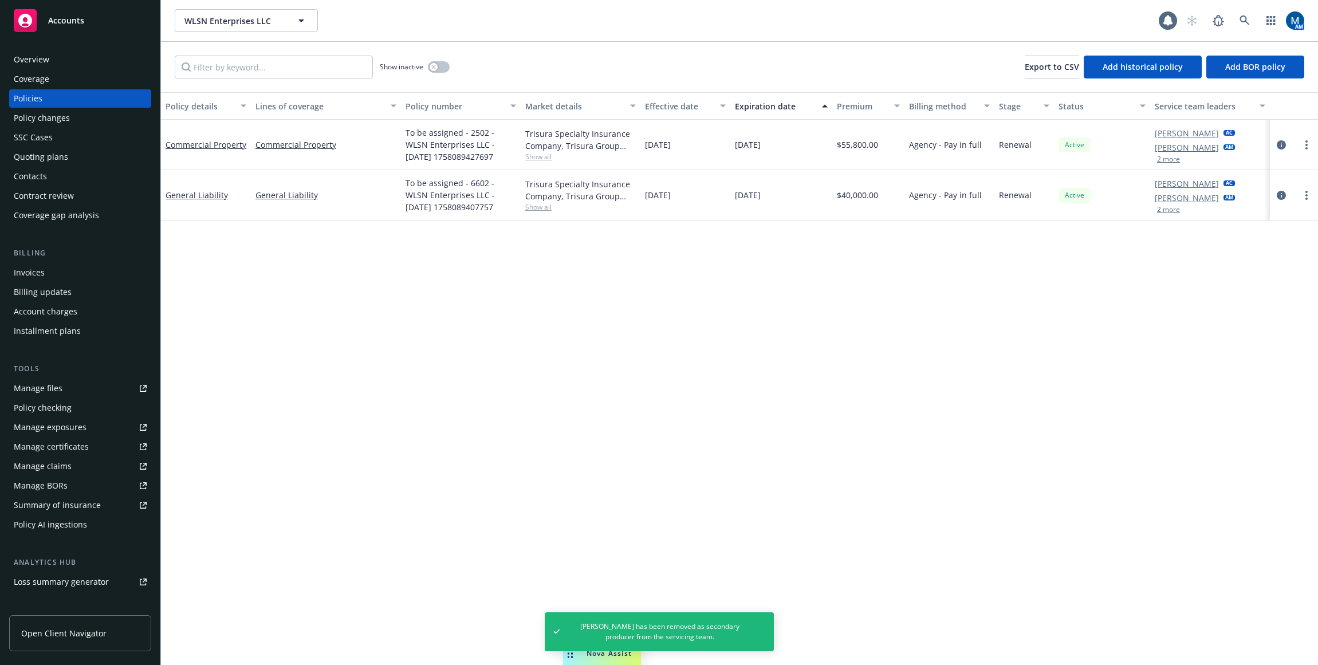
click at [100, 27] on div "Accounts" at bounding box center [80, 20] width 133 height 23
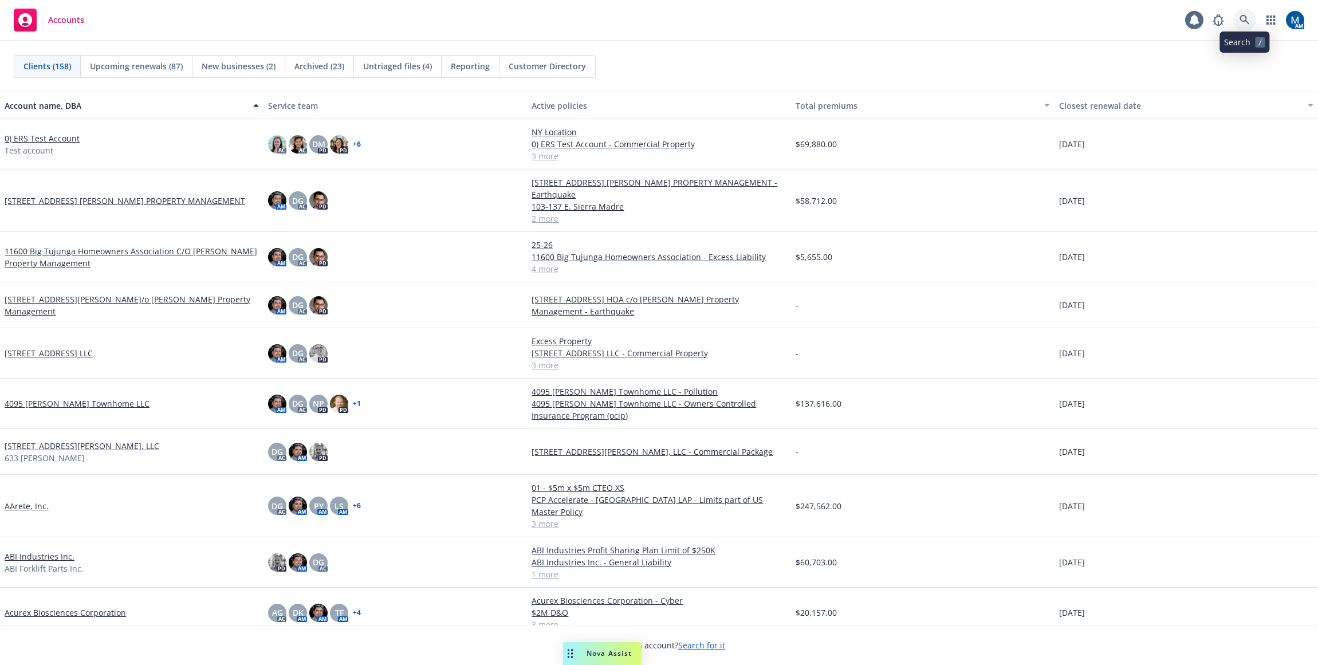
click at [1237, 20] on link at bounding box center [1244, 20] width 23 height 23
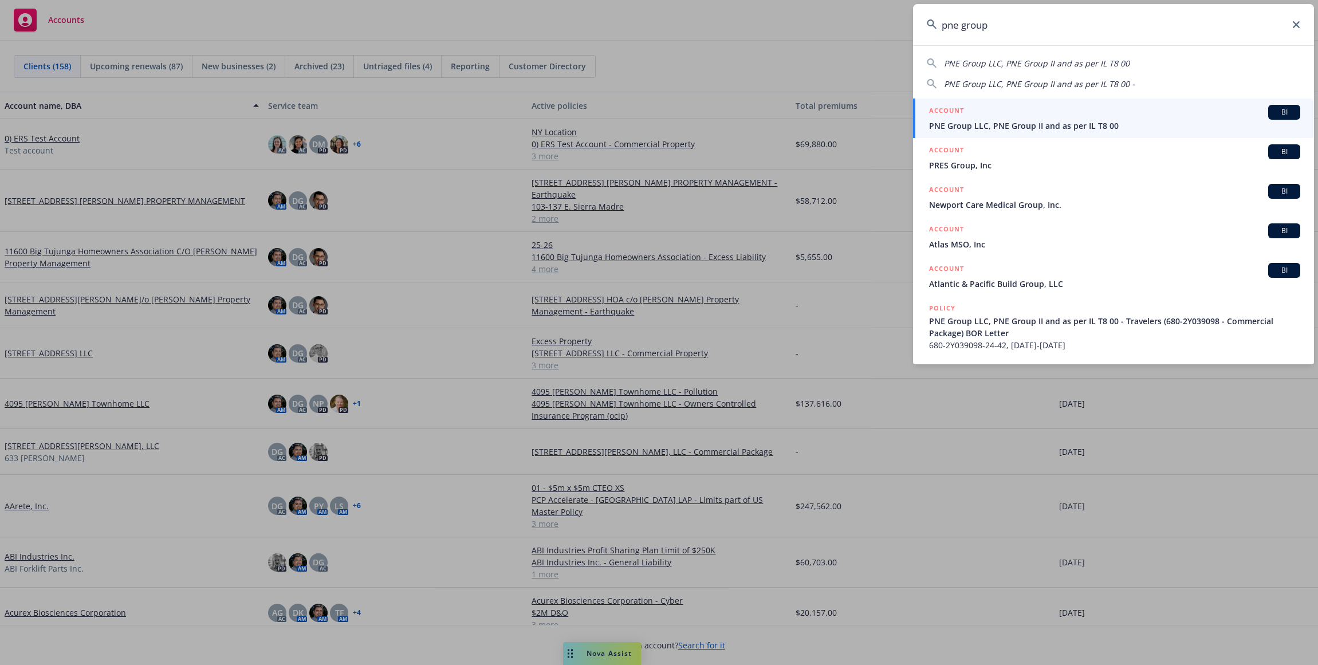
type input "pne group"
click at [1113, 124] on span "PNE Group LLC, PNE Group II and as per IL T8 00" at bounding box center [1114, 126] width 371 height 12
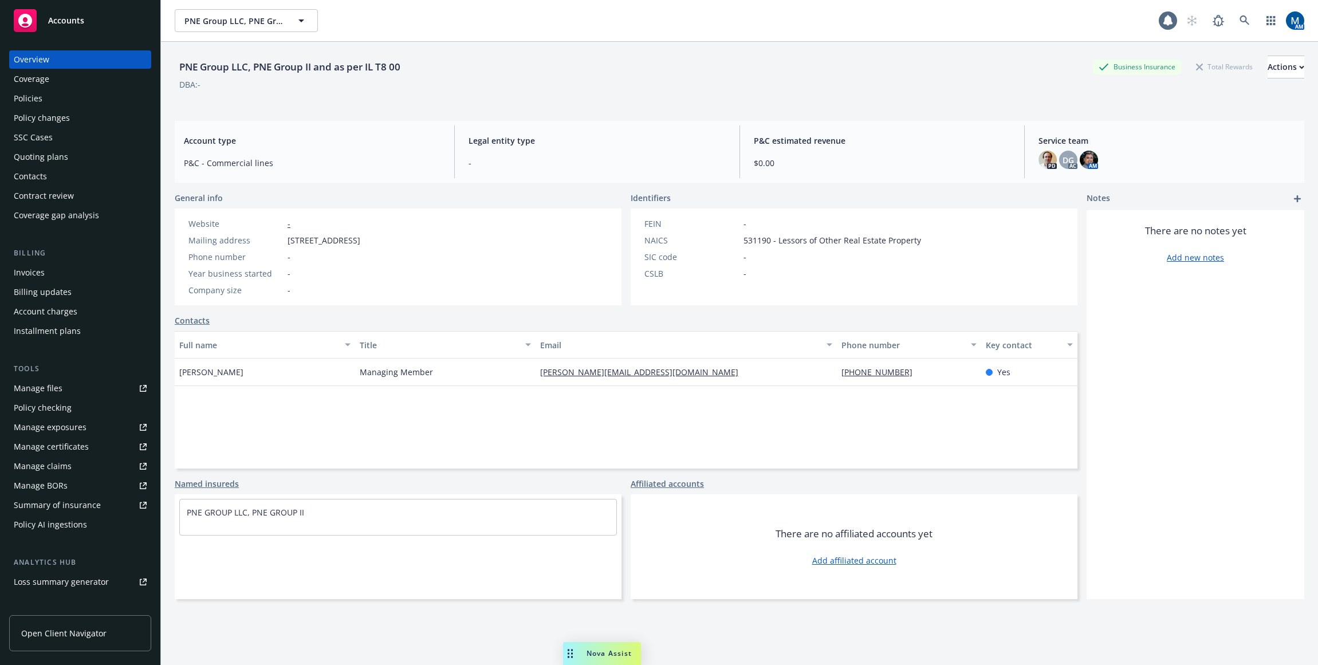
click at [27, 90] on div "Policies" at bounding box center [28, 98] width 29 height 18
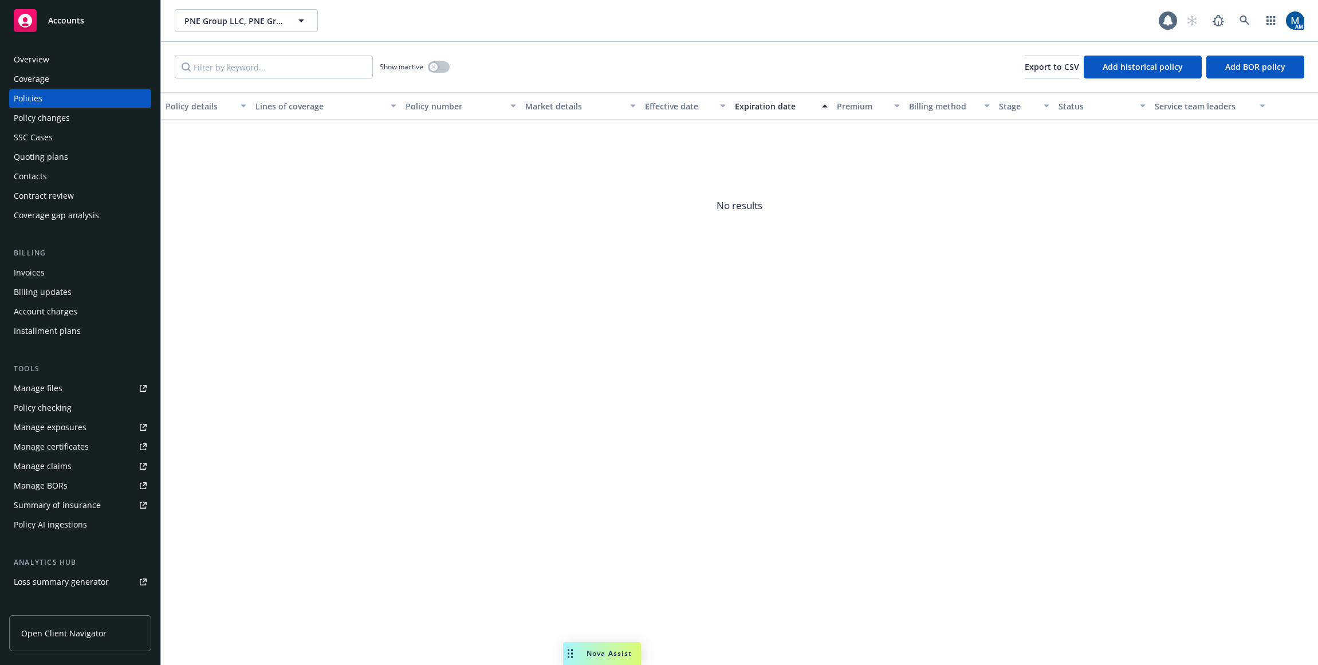
click at [88, 57] on div "Overview" at bounding box center [80, 59] width 133 height 18
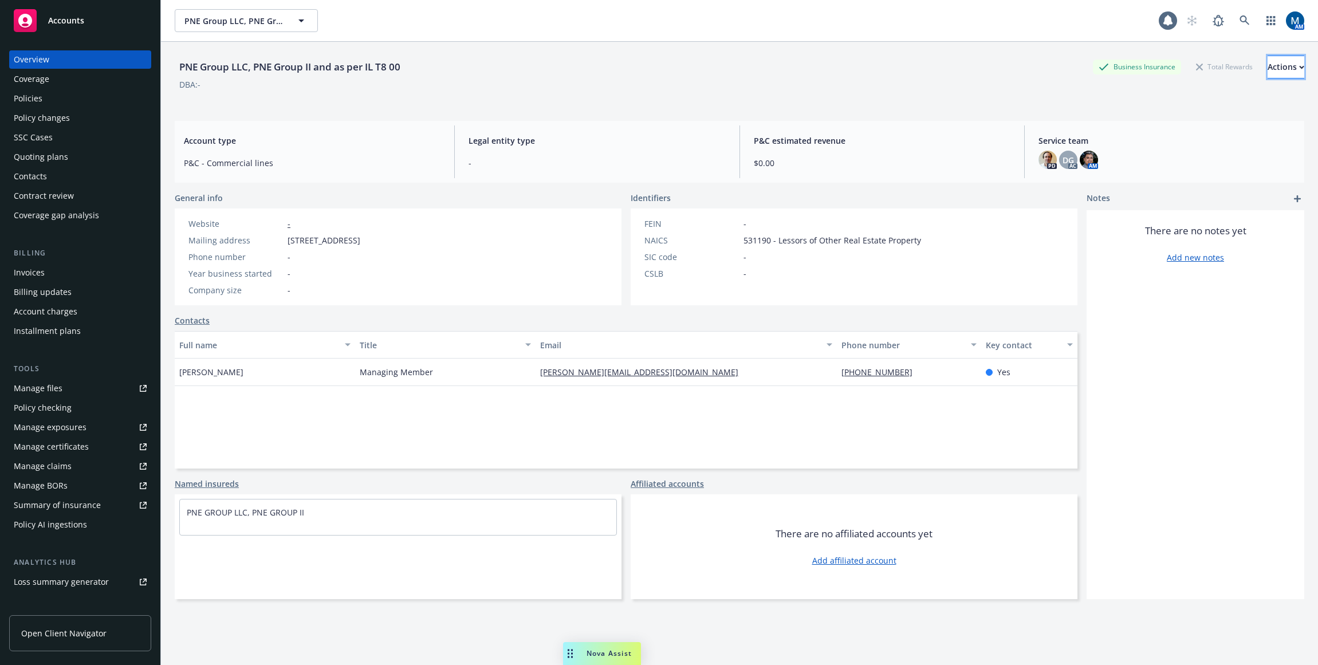
click at [1268, 67] on div "Actions" at bounding box center [1285, 67] width 37 height 22
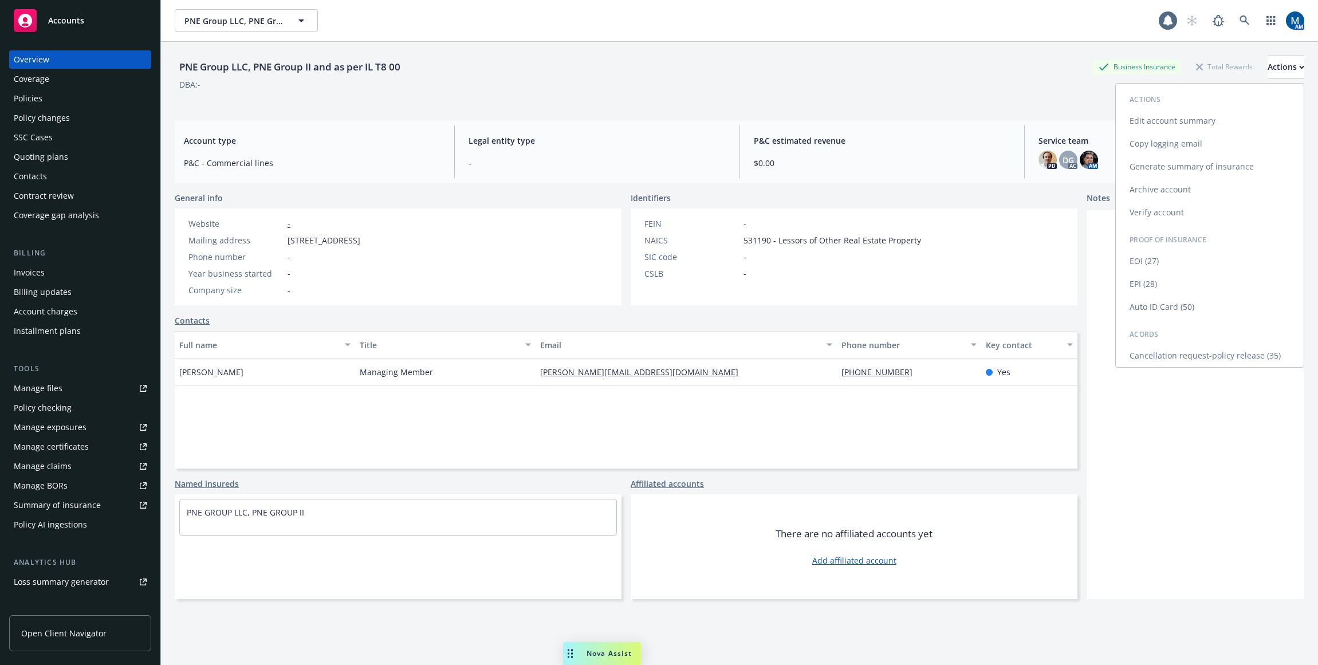
click at [1170, 145] on link "Copy logging email" at bounding box center [1210, 143] width 188 height 23
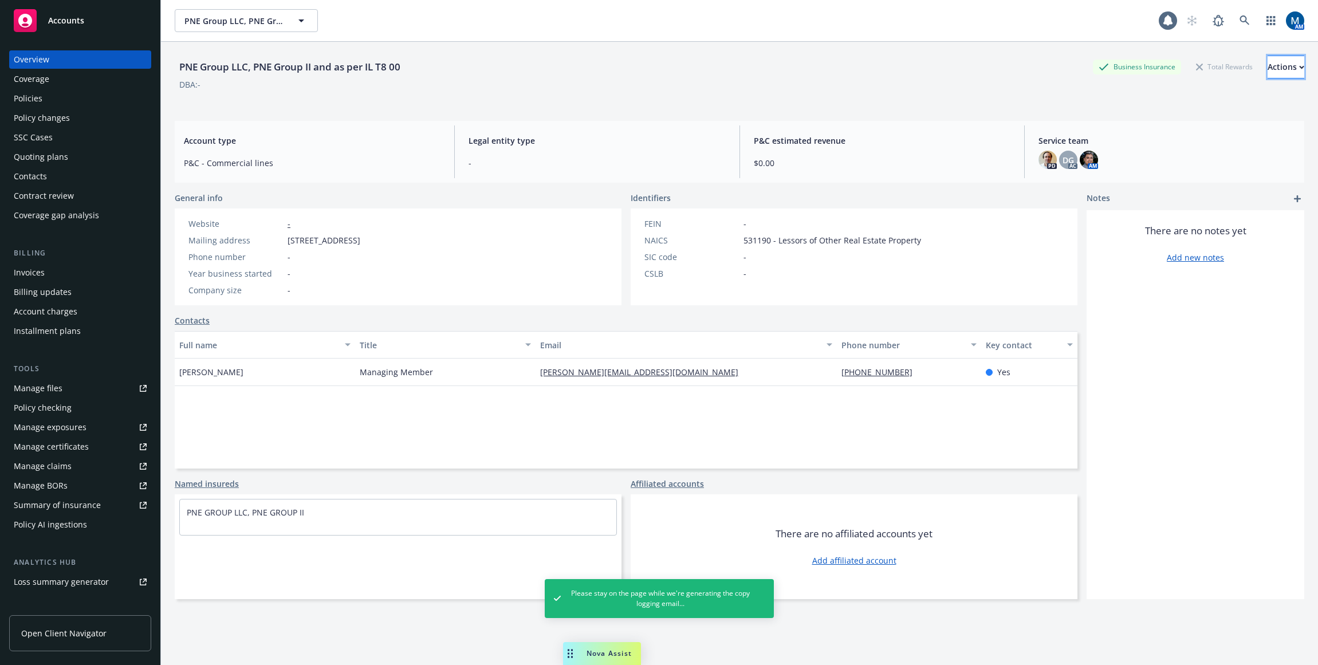
click at [1277, 70] on button "Actions" at bounding box center [1285, 67] width 37 height 23
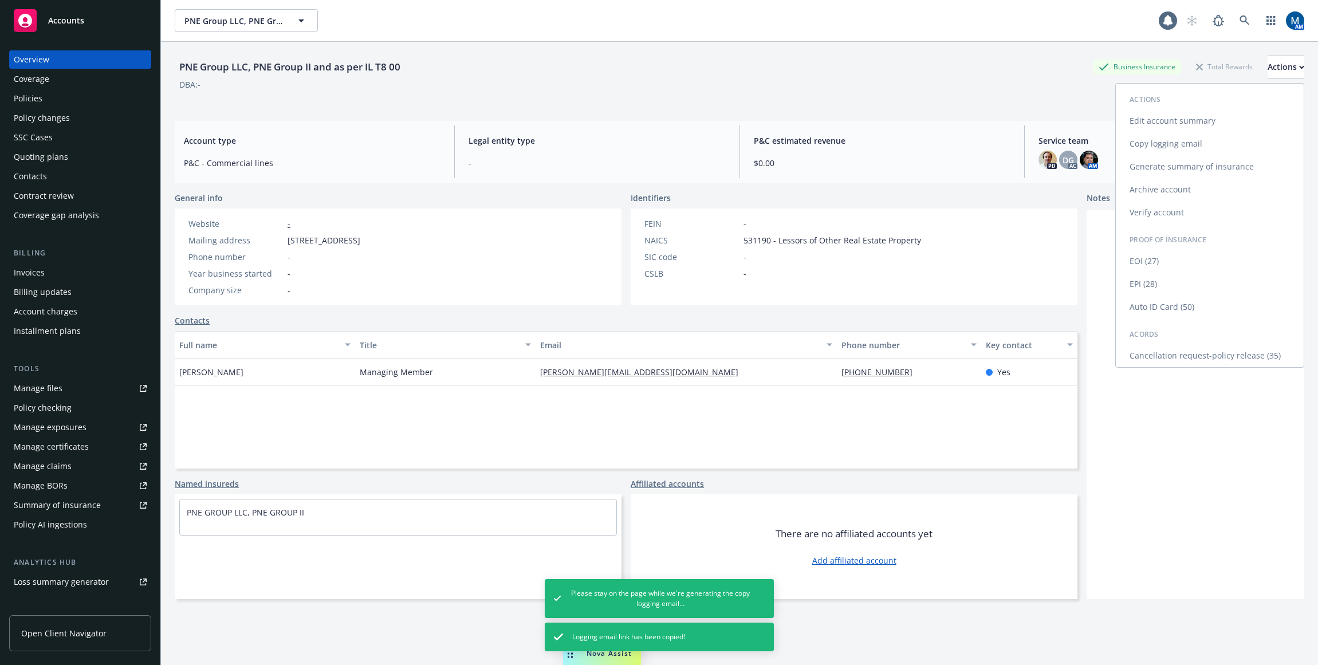
click at [1199, 144] on link "Copy logging email" at bounding box center [1210, 143] width 188 height 23
